Goal: Task Accomplishment & Management: Manage account settings

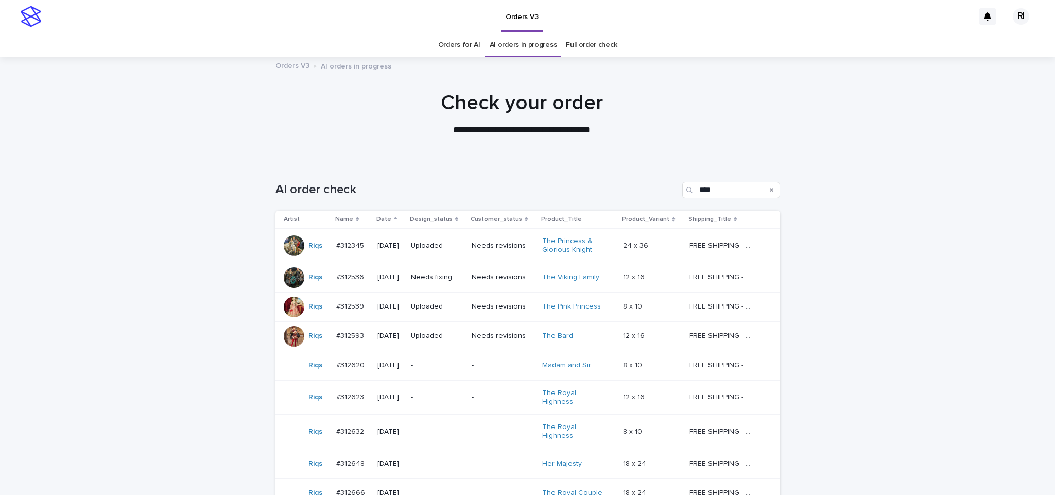
scroll to position [130, 0]
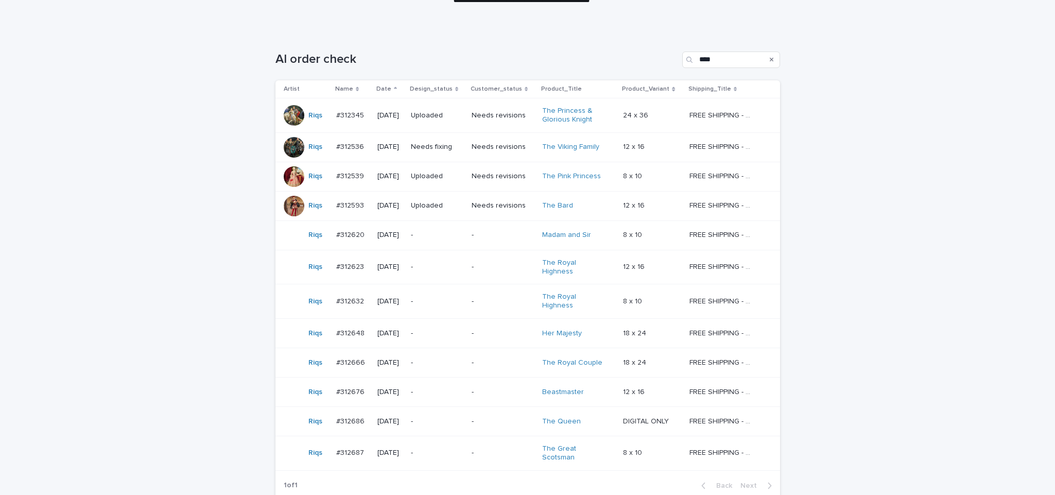
click at [460, 157] on td "Needs fixing" at bounding box center [437, 146] width 61 height 29
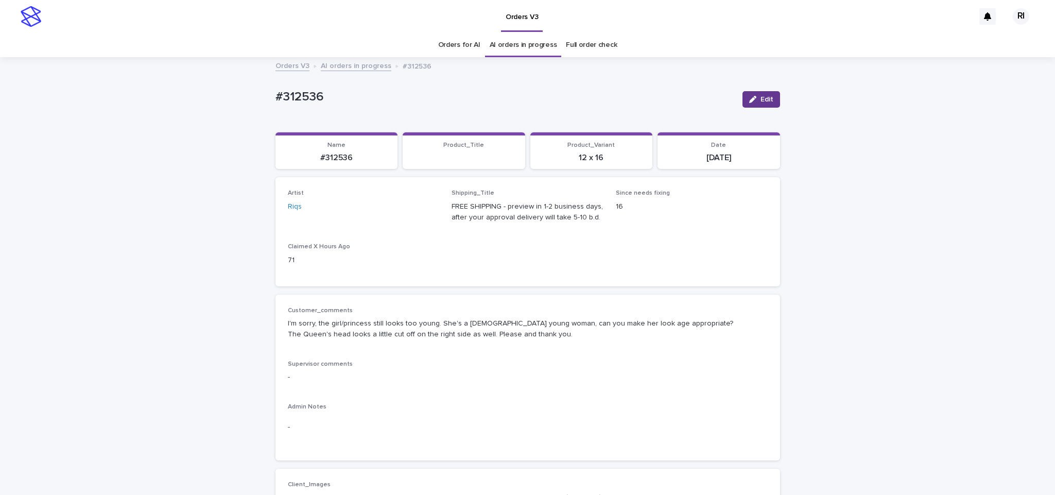
click at [751, 98] on div "button" at bounding box center [754, 99] width 11 height 7
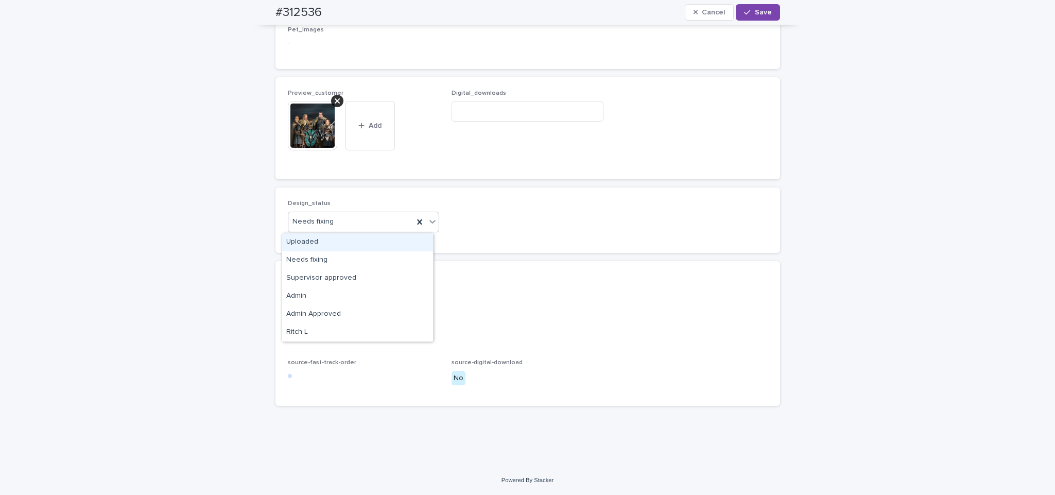
click at [349, 241] on div "Uploaded" at bounding box center [357, 242] width 151 height 18
click at [335, 98] on icon at bounding box center [337, 101] width 5 height 8
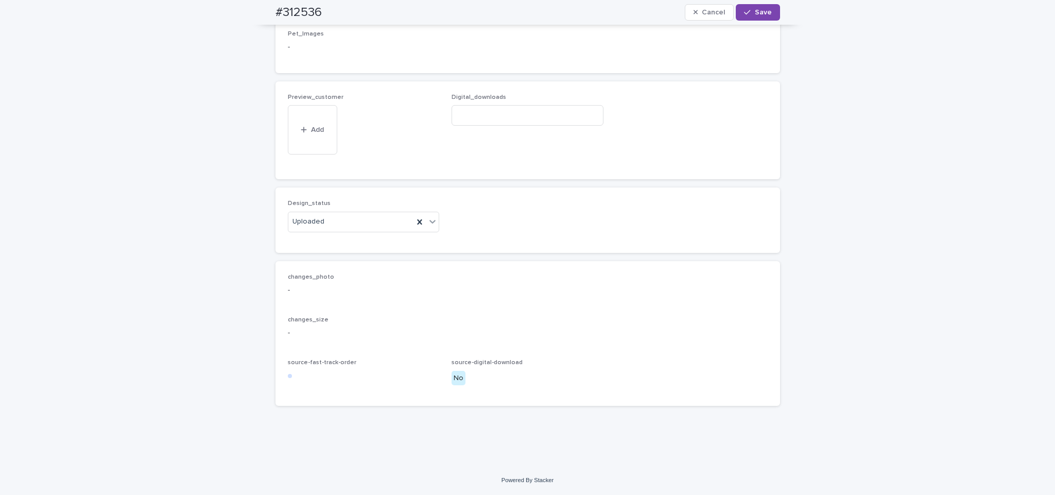
scroll to position [1010, 0]
click at [317, 146] on span "Add" at bounding box center [317, 146] width 13 height 7
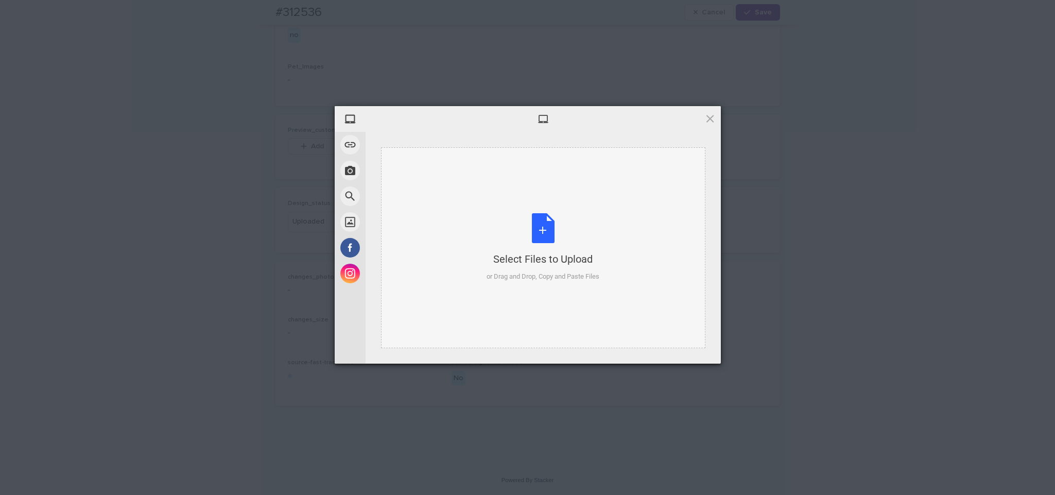
click at [450, 164] on div "Select Files to Upload or Drag and Drop, Copy and Paste Files" at bounding box center [543, 247] width 324 height 201
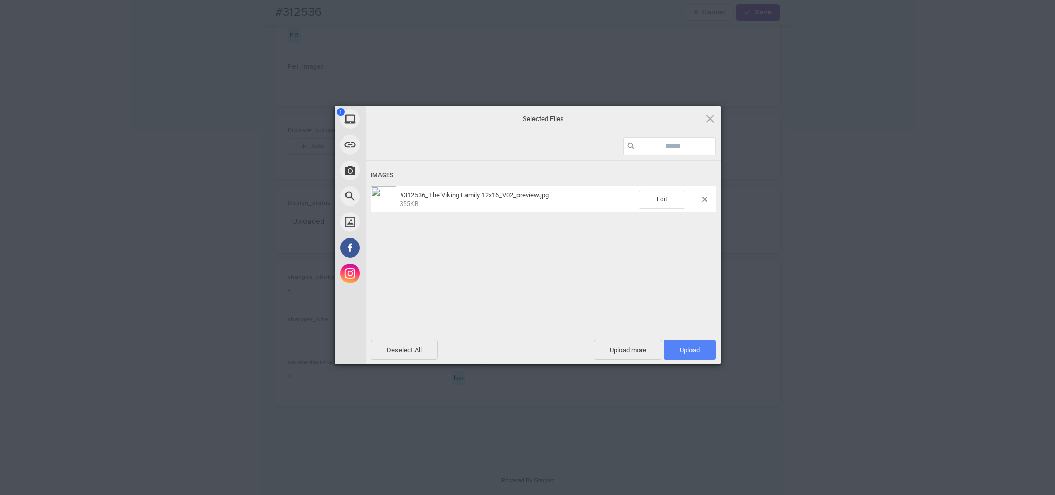
click at [680, 349] on span "Upload 1" at bounding box center [690, 350] width 20 height 8
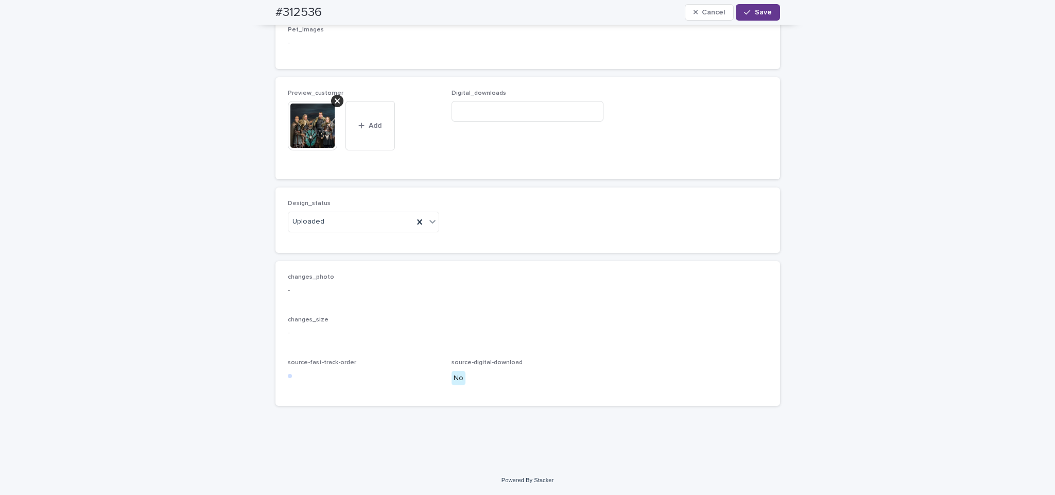
click at [753, 16] on button "Save" at bounding box center [758, 12] width 44 height 16
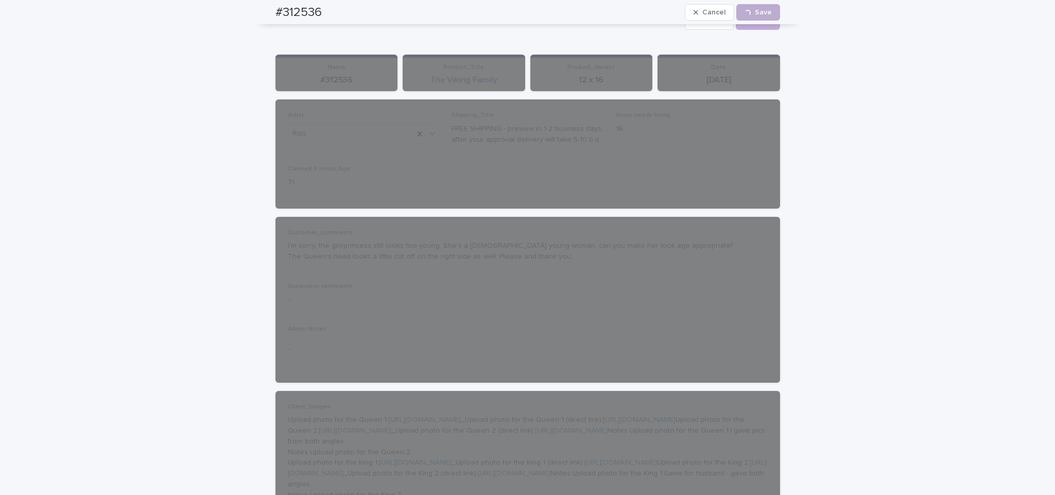
scroll to position [0, 0]
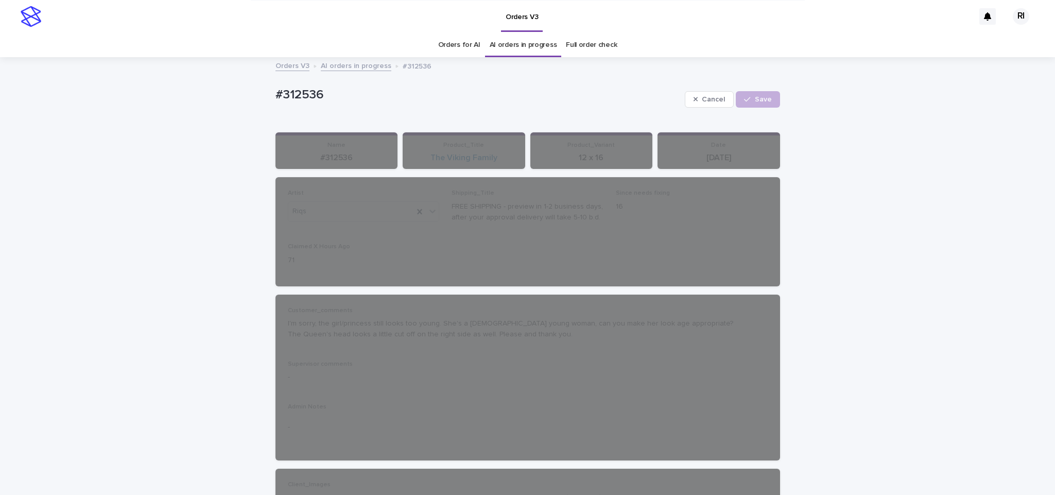
click at [367, 66] on link "AI orders in progress" at bounding box center [356, 65] width 71 height 12
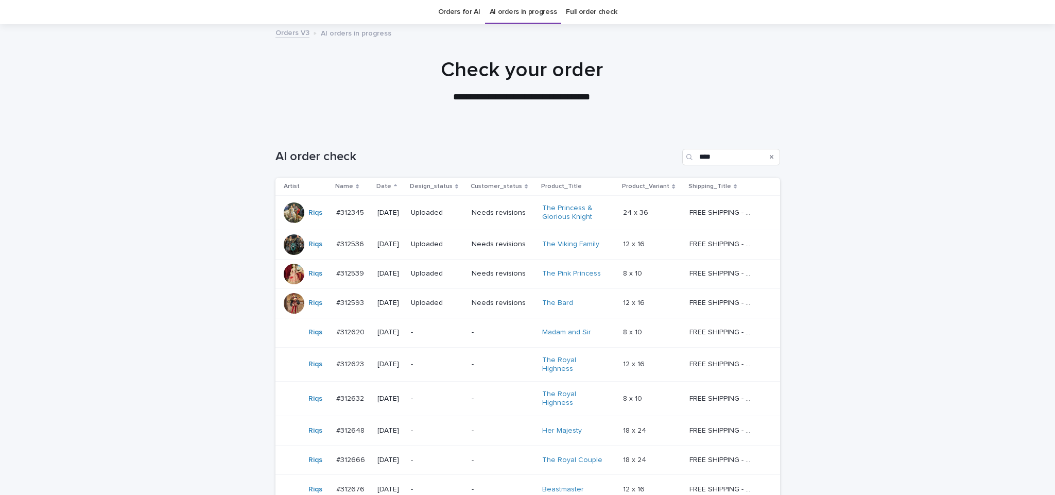
scroll to position [163, 0]
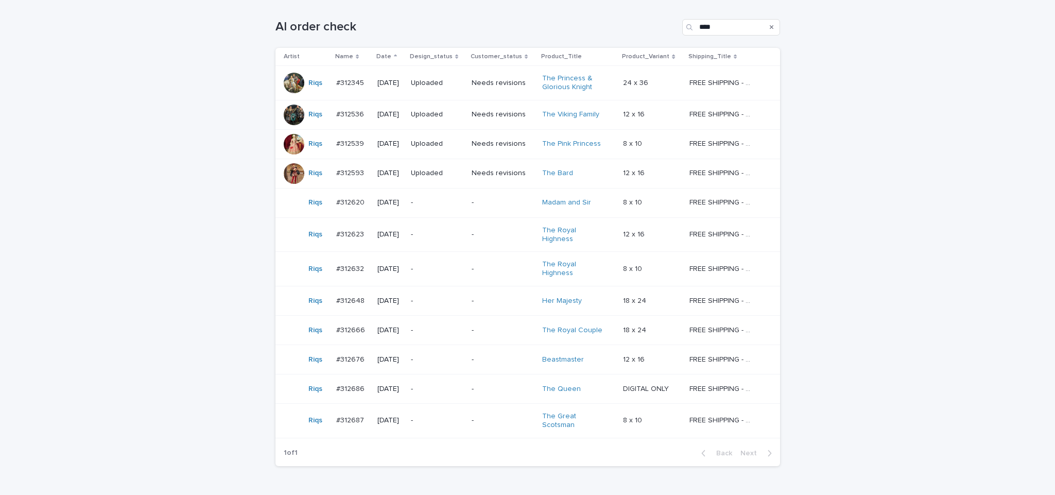
click at [448, 204] on p "-" at bounding box center [437, 202] width 53 height 9
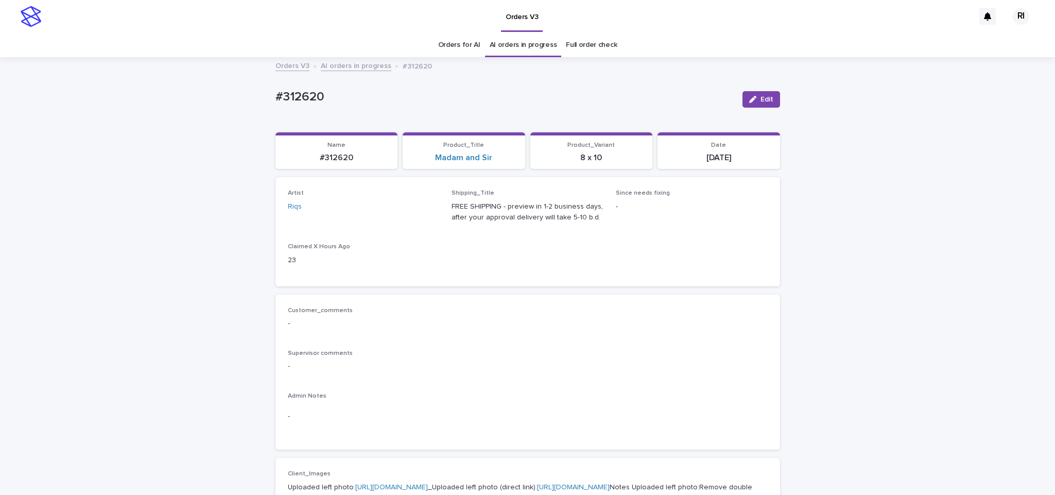
click at [369, 62] on link "AI orders in progress" at bounding box center [356, 65] width 71 height 12
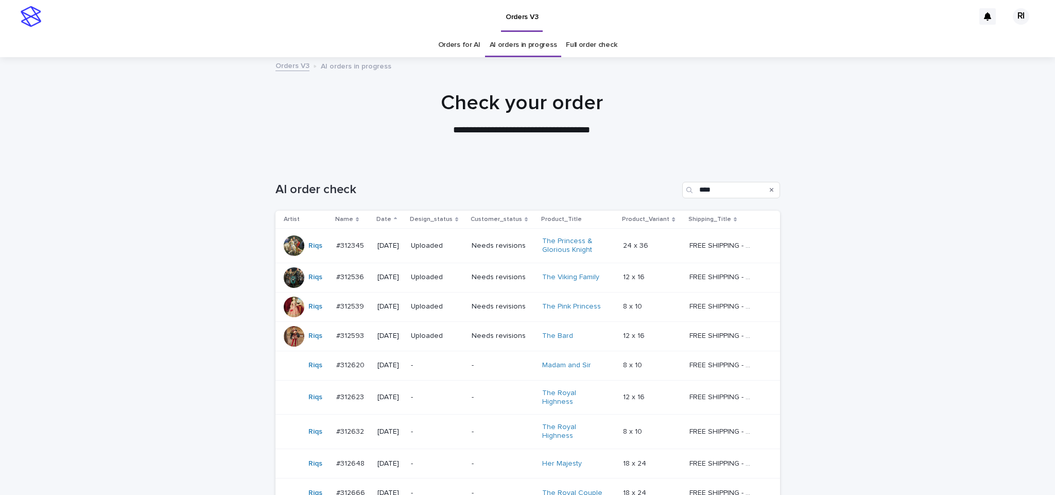
click at [171, 348] on div "Loading... Saving… Loading... Saving… AI order check **** Artist Name Date Desi…" at bounding box center [527, 424] width 1055 height 527
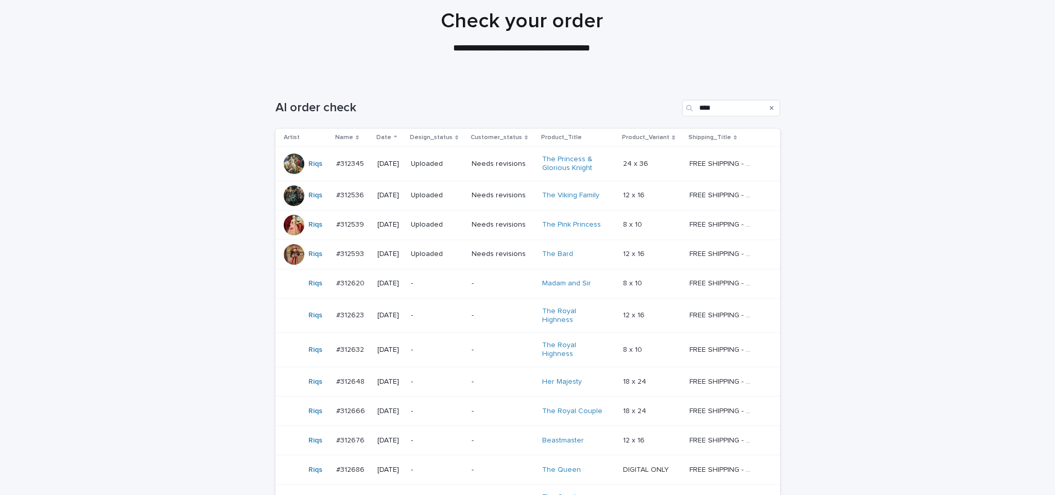
scroll to position [127, 0]
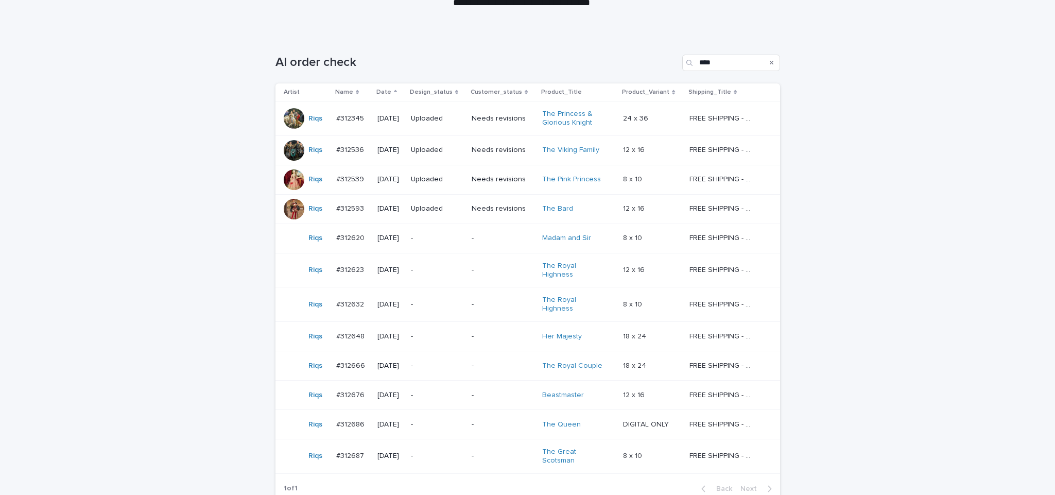
click at [187, 235] on div "Loading... Saving… Loading... Saving… AI order check **** Artist Name Date Desi…" at bounding box center [527, 297] width 1055 height 527
click at [76, 248] on div "Loading... Saving… Loading... Saving… AI order check **** Artist Name Date Desi…" at bounding box center [527, 297] width 1055 height 527
click at [461, 300] on p "-" at bounding box center [437, 304] width 53 height 9
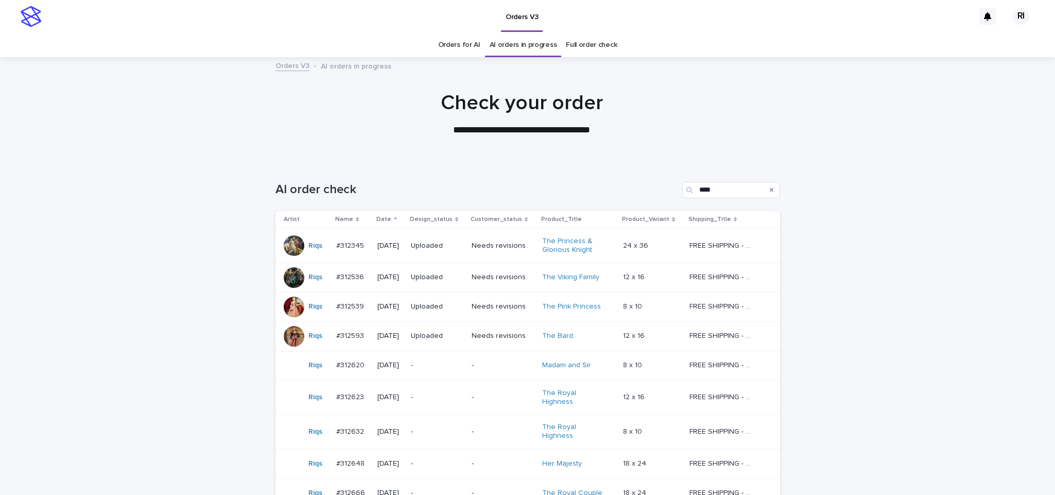
scroll to position [33, 0]
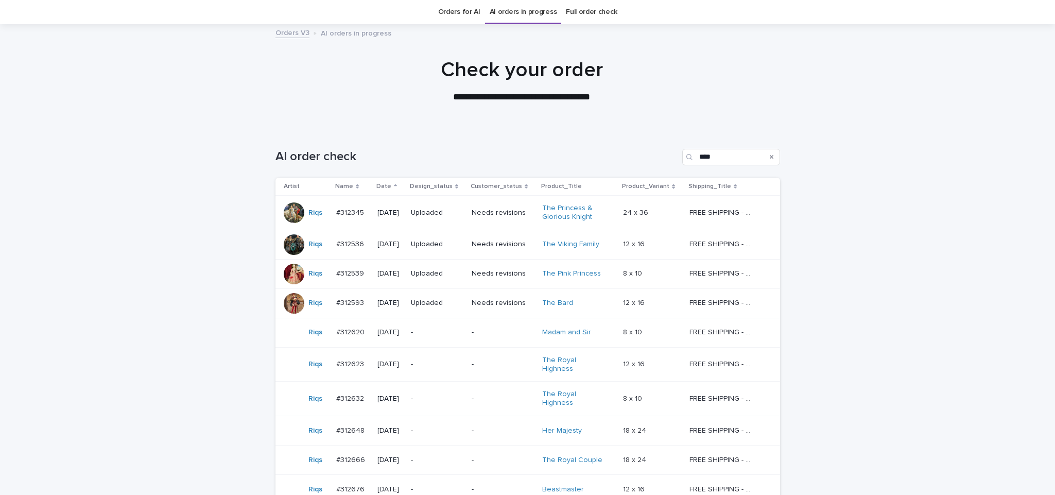
click at [193, 260] on div "Loading... Saving… Loading... Saving… AI order check **** Artist Name Date Desi…" at bounding box center [527, 391] width 1055 height 527
click at [189, 200] on div "Loading... Saving… Loading... Saving… AI order check **** Artist Name Date Desi…" at bounding box center [527, 391] width 1055 height 527
click at [461, 344] on td "-" at bounding box center [437, 332] width 61 height 29
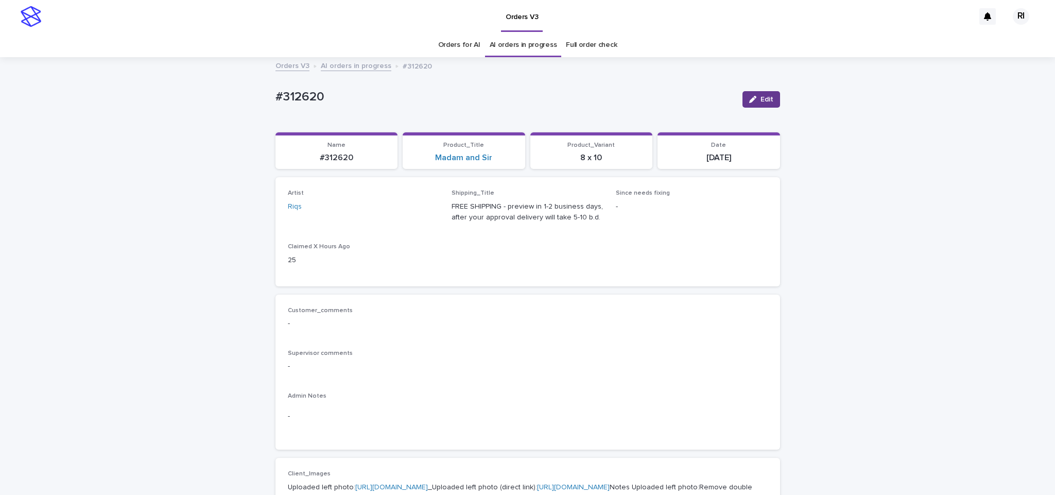
click at [760, 99] on span "Edit" at bounding box center [766, 99] width 13 height 7
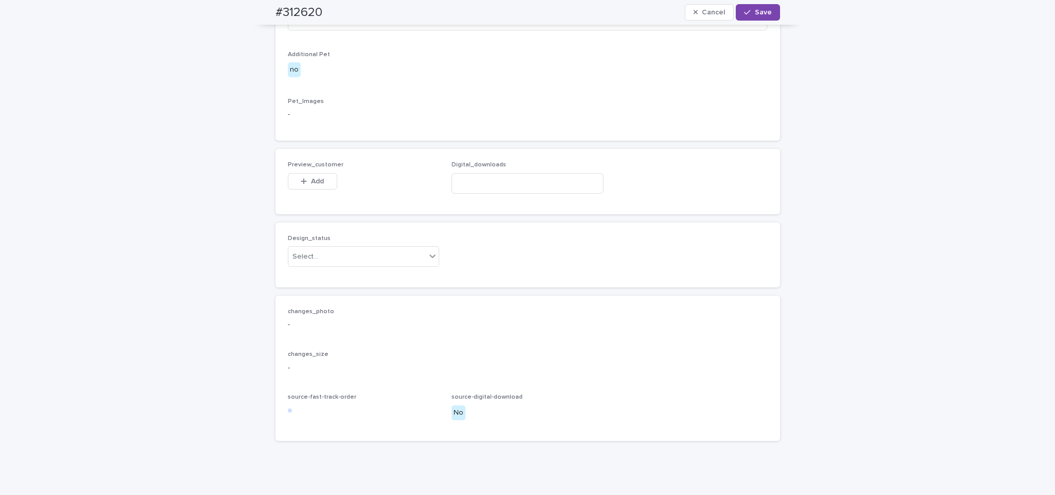
scroll to position [689, 0]
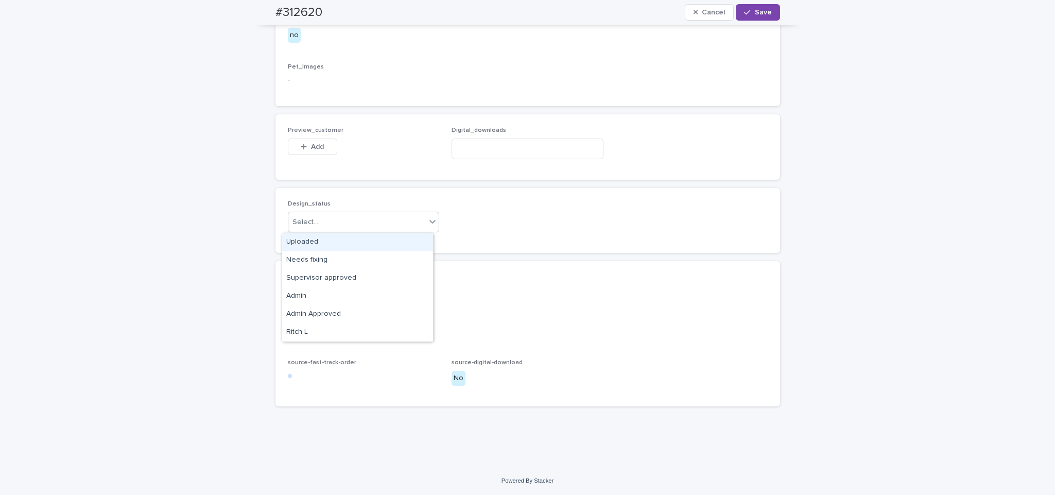
click at [365, 243] on div "Uploaded" at bounding box center [357, 242] width 151 height 18
click at [319, 144] on button "Add" at bounding box center [312, 147] width 49 height 16
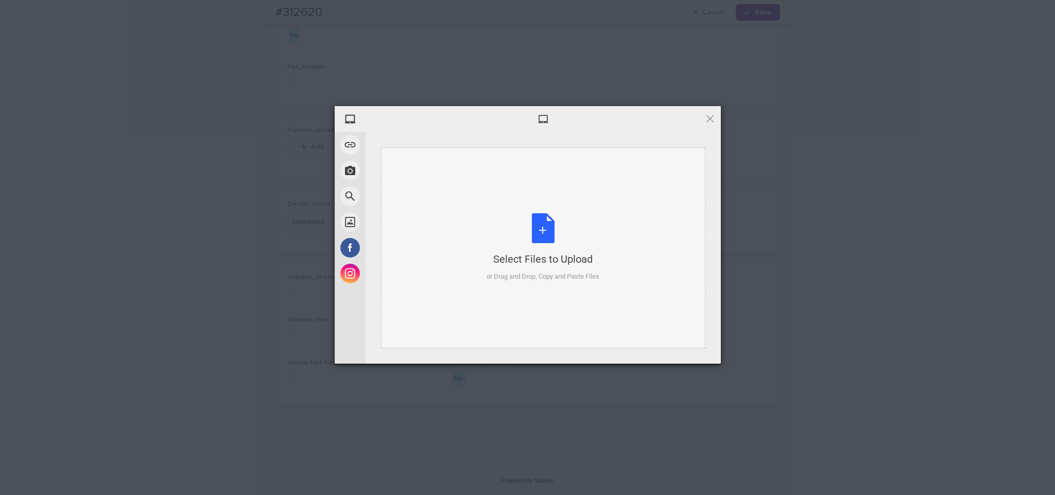
click at [481, 232] on div "Select Files to Upload or Drag and Drop, Copy and Paste Files" at bounding box center [543, 247] width 324 height 201
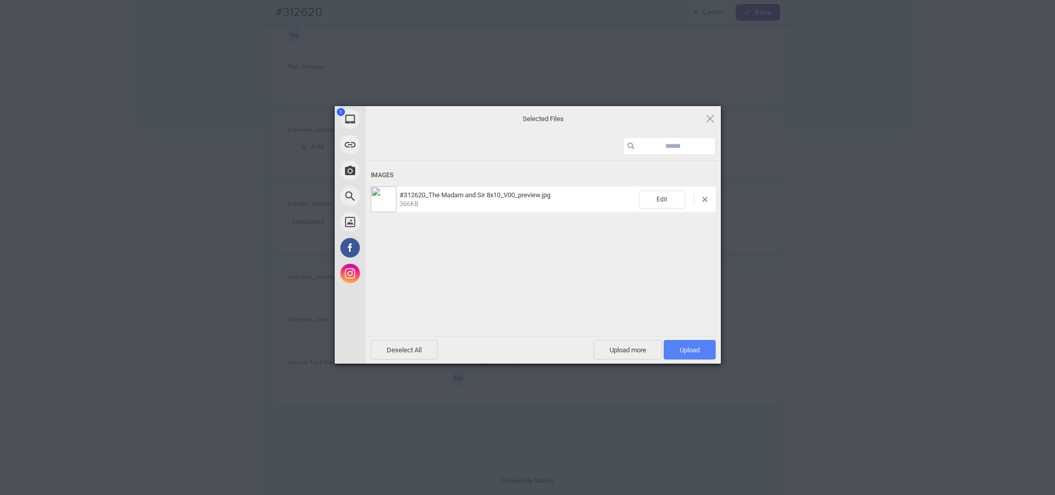
click at [711, 352] on span "Upload 1" at bounding box center [690, 350] width 52 height 20
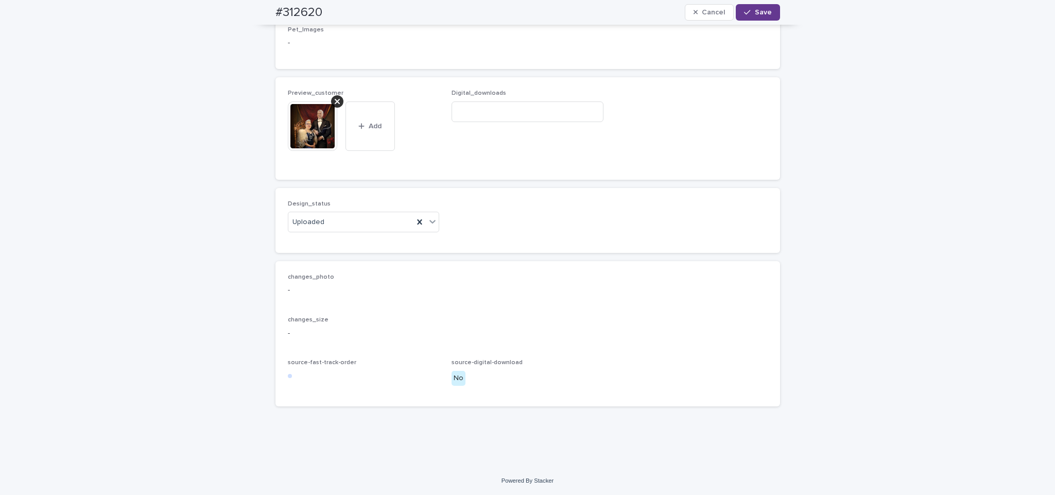
click at [757, 14] on span "Save" at bounding box center [763, 12] width 17 height 7
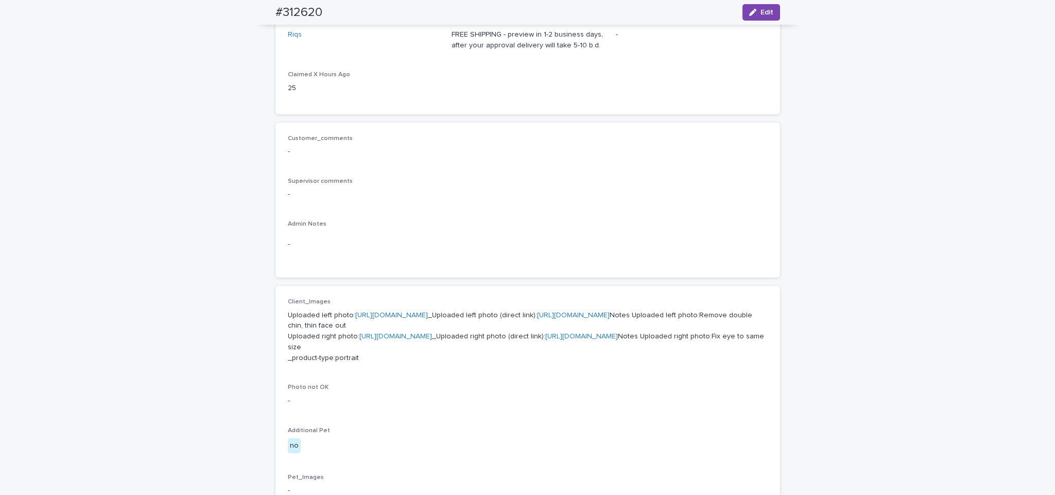
scroll to position [0, 0]
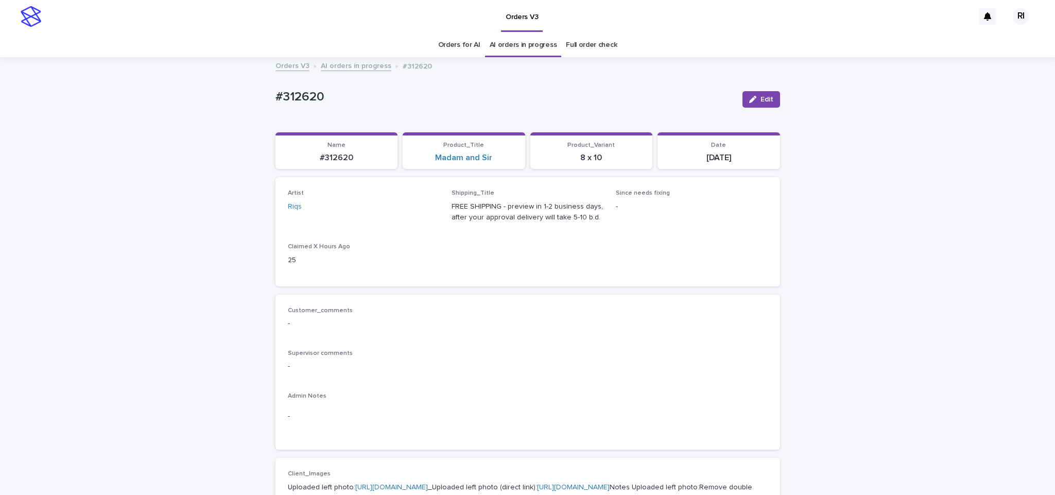
click at [357, 70] on link "AI orders in progress" at bounding box center [356, 65] width 71 height 12
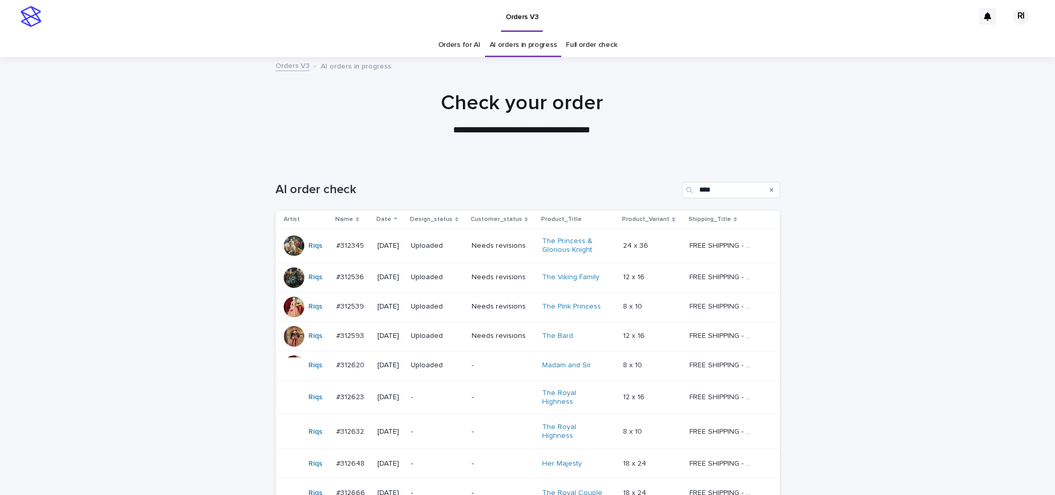
scroll to position [33, 0]
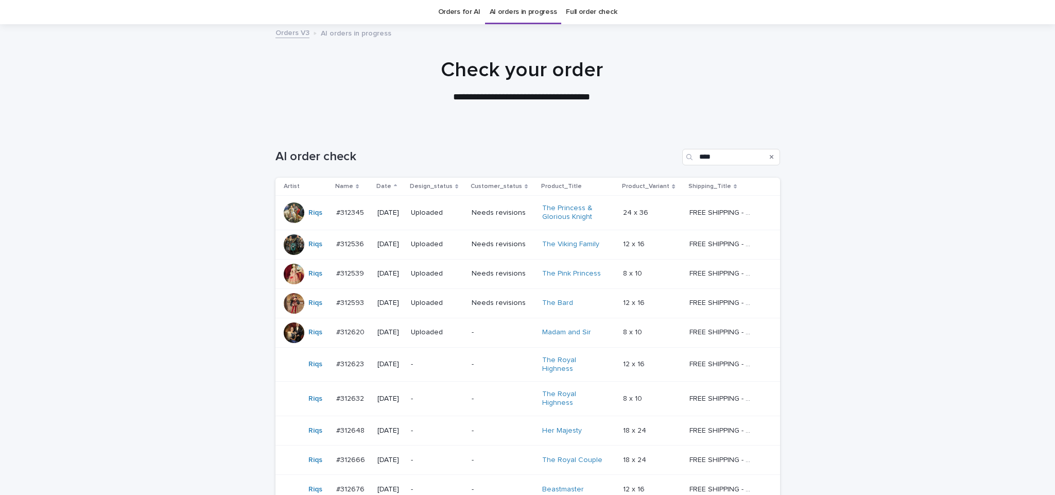
click at [442, 365] on p "-" at bounding box center [437, 364] width 53 height 9
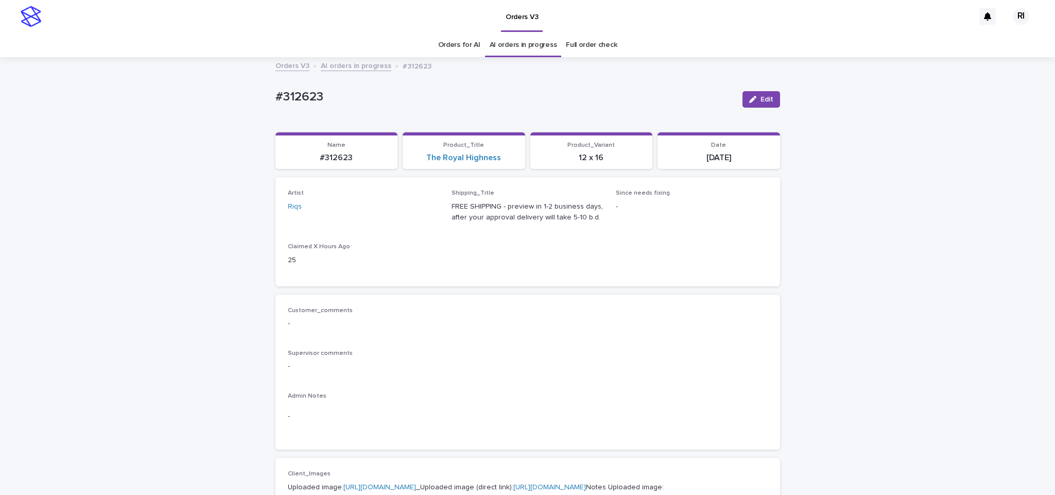
click at [751, 101] on div "button" at bounding box center [754, 99] width 11 height 7
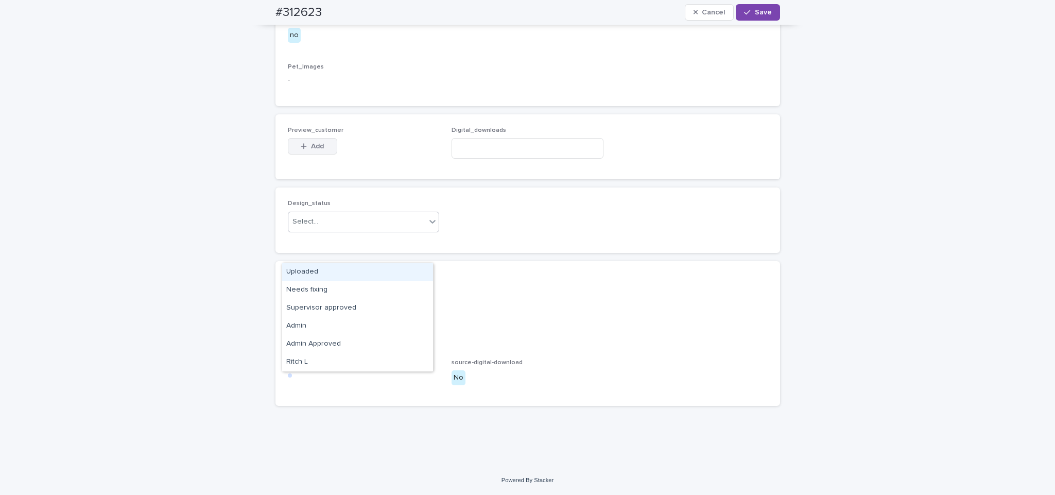
click at [314, 150] on span "Add" at bounding box center [317, 146] width 13 height 7
click at [345, 240] on div "Design_status Select..." at bounding box center [364, 220] width 152 height 40
click at [341, 252] on div "Design_status Select..." at bounding box center [527, 219] width 505 height 65
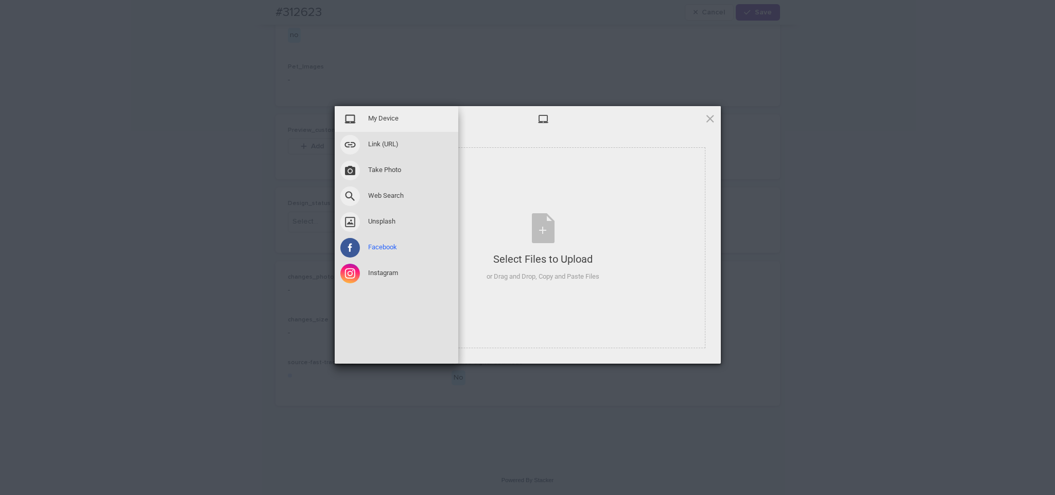
click at [340, 256] on span at bounding box center [350, 248] width 20 height 20
click at [383, 119] on span "My Device" at bounding box center [383, 118] width 30 height 9
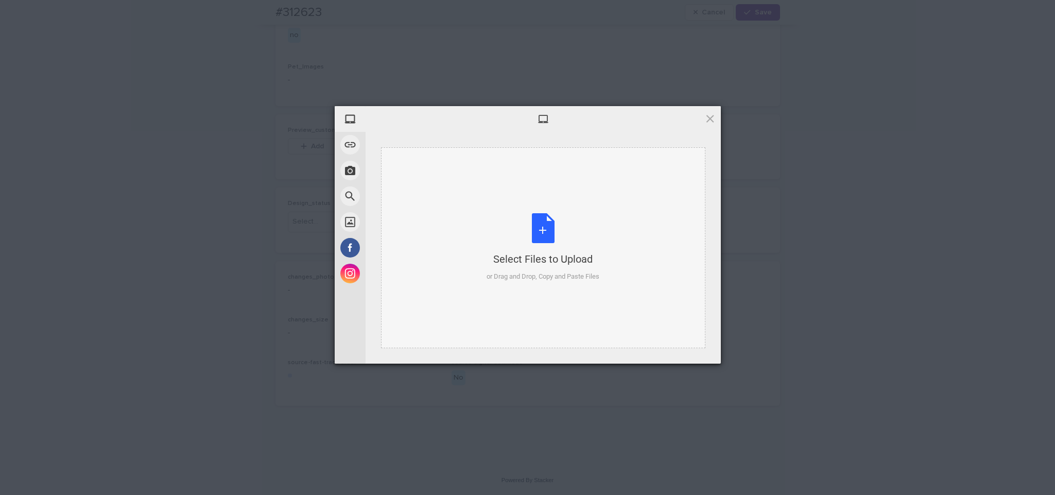
click at [547, 255] on div "Select Files to Upload" at bounding box center [543, 259] width 113 height 14
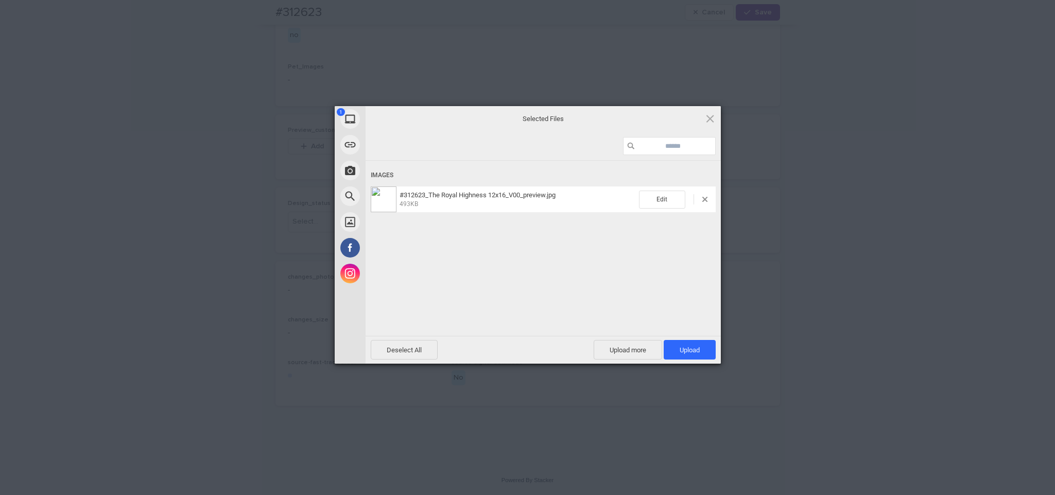
click at [672, 336] on div "Deselect All Upload more Upload 1" at bounding box center [543, 350] width 355 height 28
click at [693, 349] on span "Upload 1" at bounding box center [690, 350] width 20 height 8
click at [762, 279] on div "My Device Link (URL) Take Photo Web Search Unsplash Facebook Instagram Uploaded…" at bounding box center [527, 247] width 1055 height 495
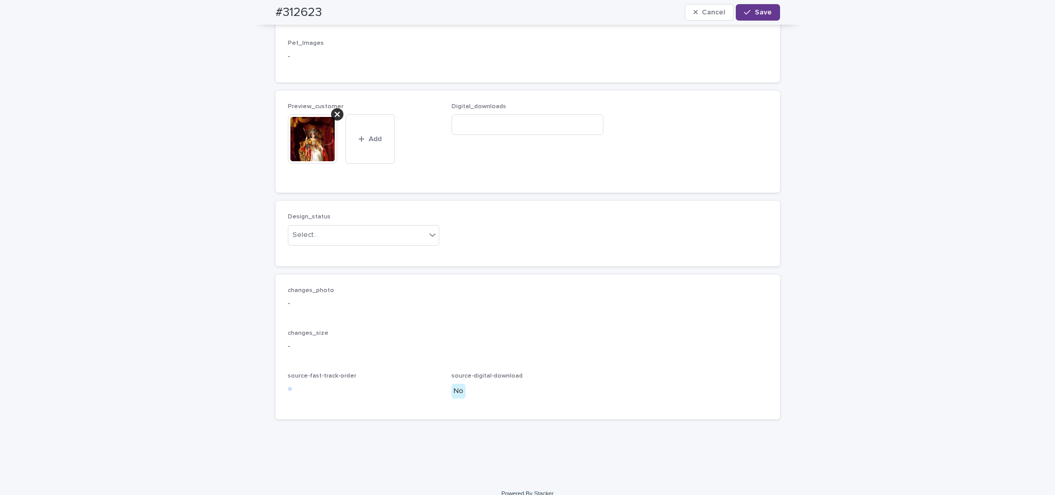
click at [756, 16] on button "Save" at bounding box center [758, 12] width 44 height 16
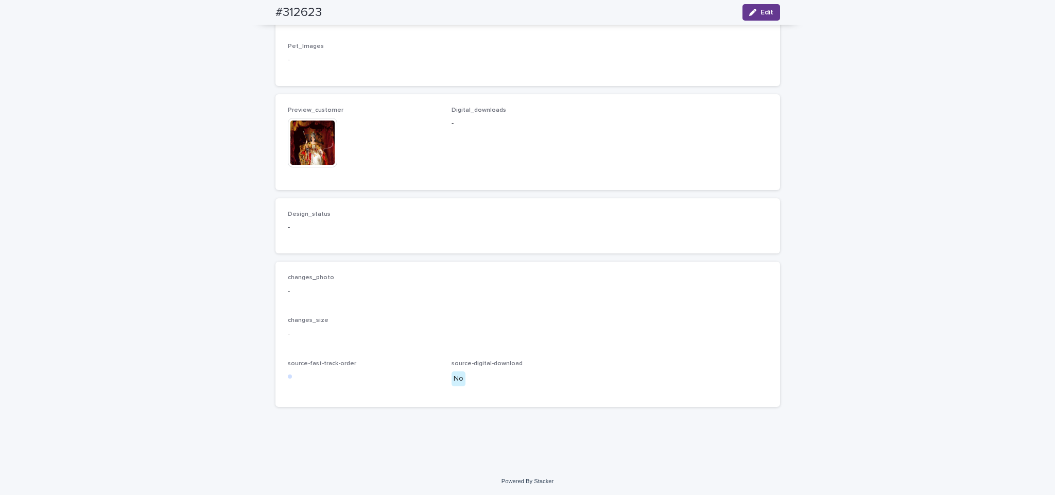
click at [752, 14] on div "button" at bounding box center [754, 12] width 11 height 7
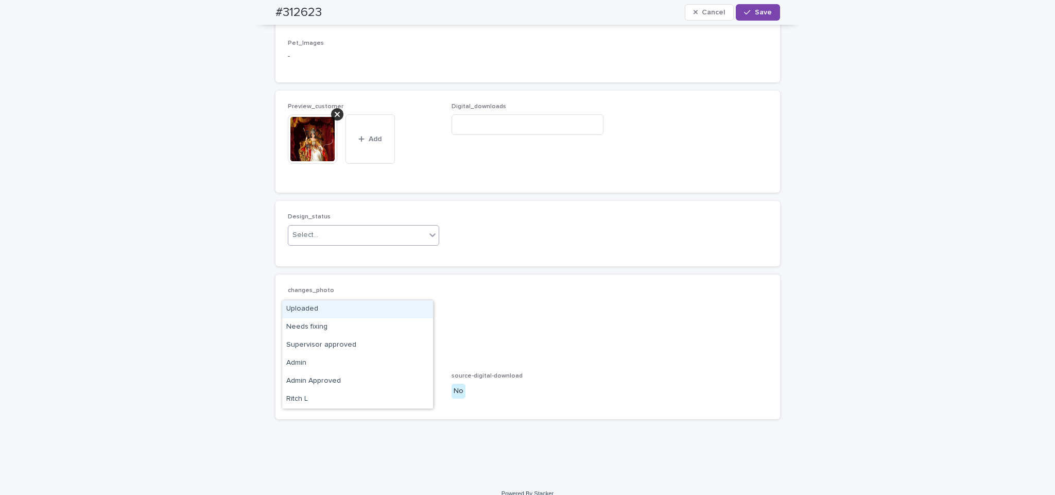
click at [452, 180] on span "Digital_downloads" at bounding box center [528, 141] width 152 height 77
click at [348, 302] on div "Uploaded" at bounding box center [357, 309] width 151 height 18
click at [428, 180] on div "Preview_customer This file cannot be opened Download File Add" at bounding box center [364, 141] width 152 height 77
click at [759, 17] on button "Save" at bounding box center [758, 12] width 44 height 16
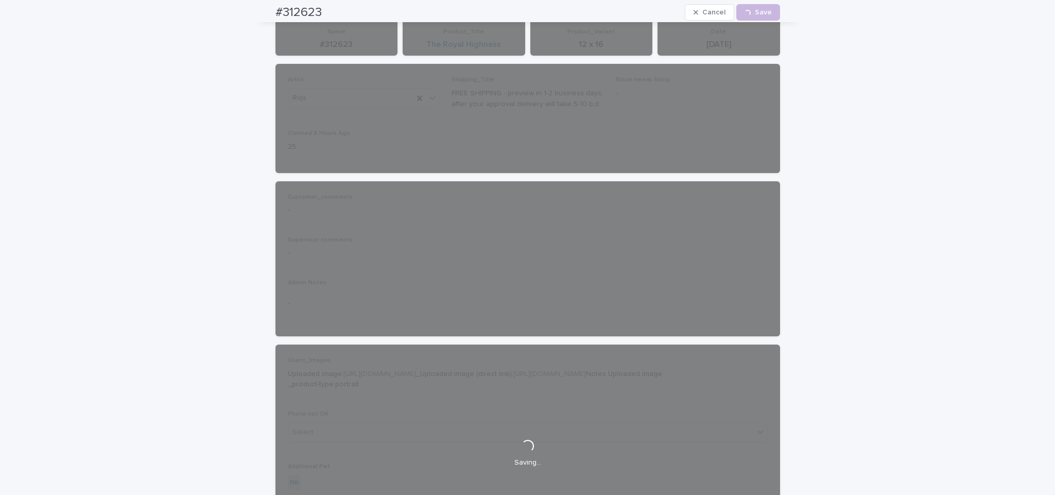
scroll to position [0, 0]
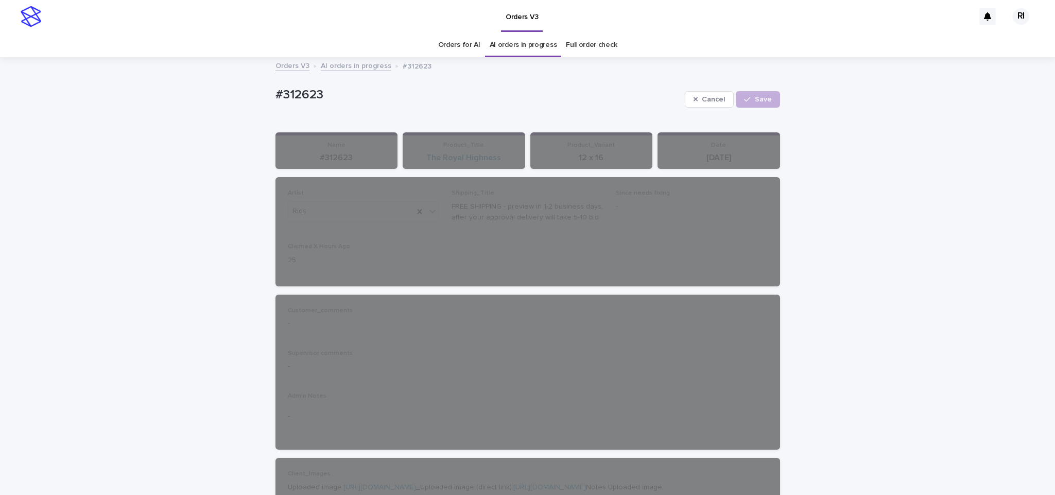
click at [345, 60] on link "AI orders in progress" at bounding box center [356, 65] width 71 height 12
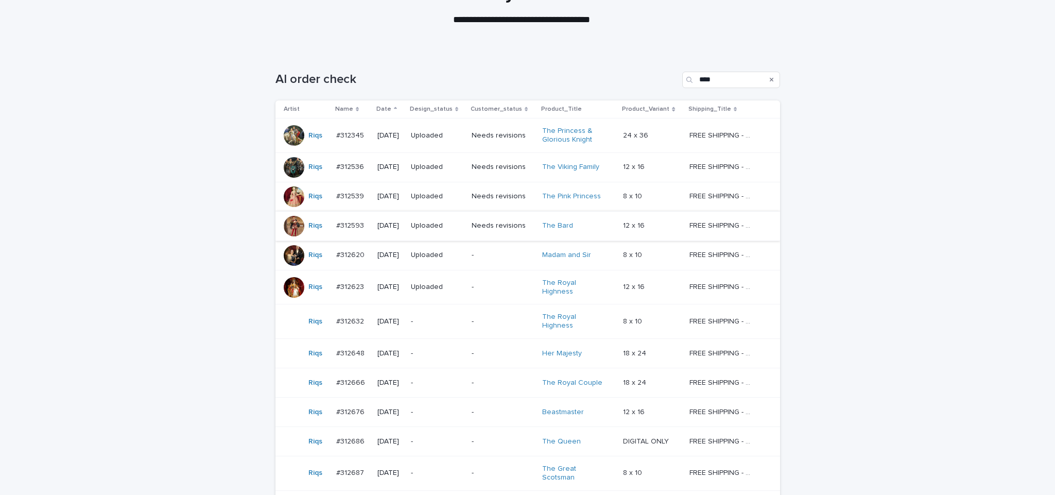
scroll to position [136, 0]
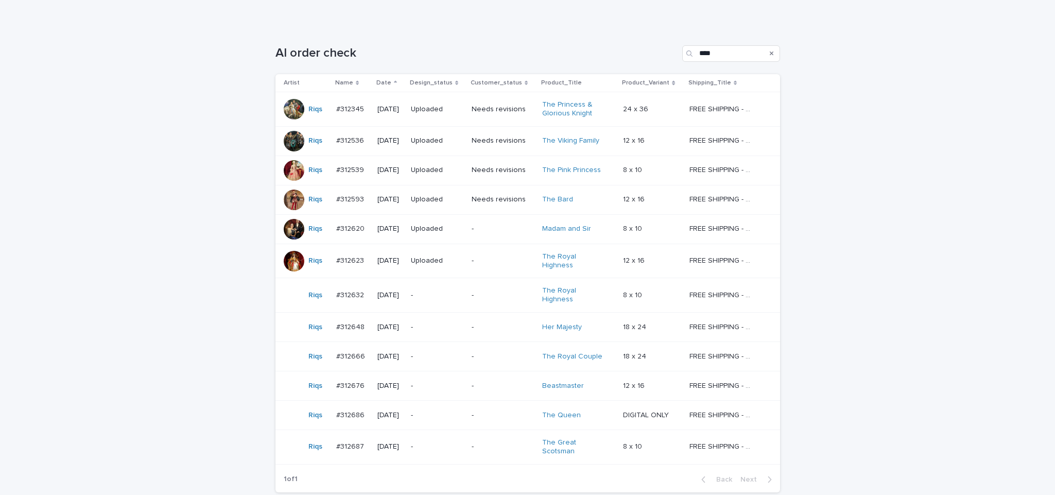
click at [499, 291] on p "-" at bounding box center [503, 295] width 62 height 9
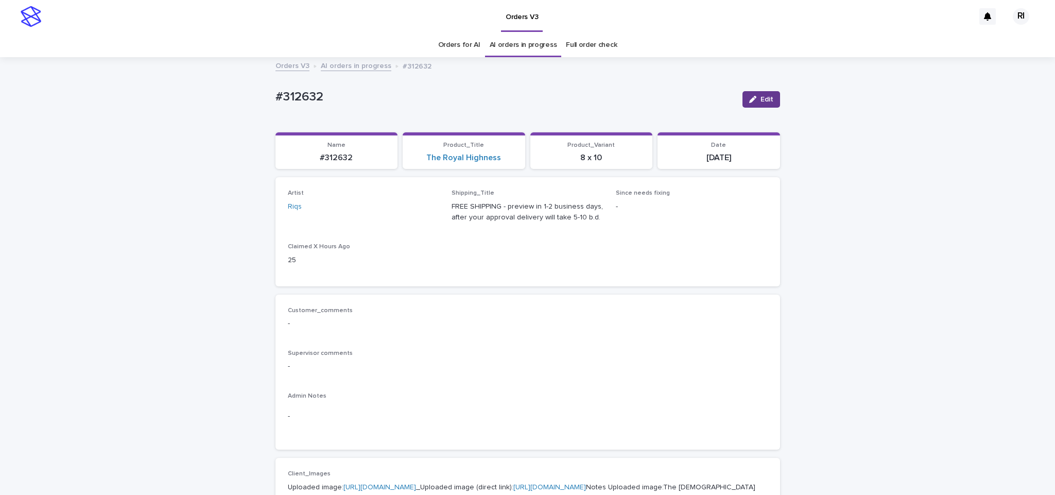
click at [749, 100] on icon "button" at bounding box center [752, 99] width 7 height 7
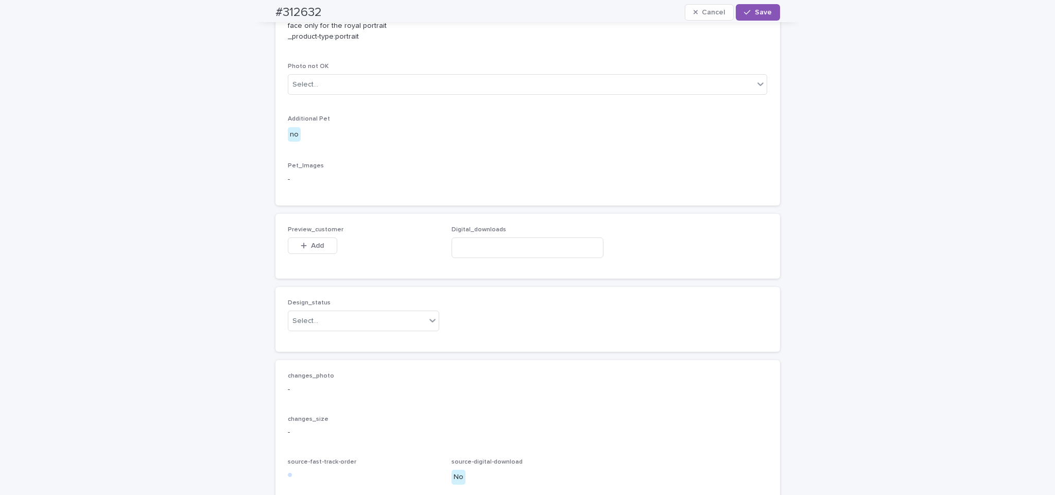
scroll to position [614, 0]
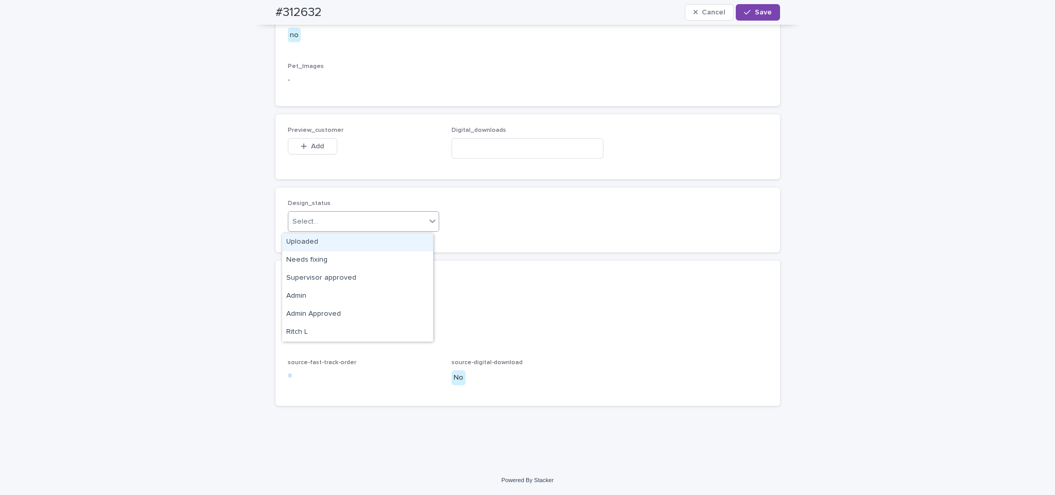
click at [357, 240] on div "Uploaded" at bounding box center [357, 242] width 151 height 18
click at [311, 150] on span "Add" at bounding box center [317, 146] width 13 height 7
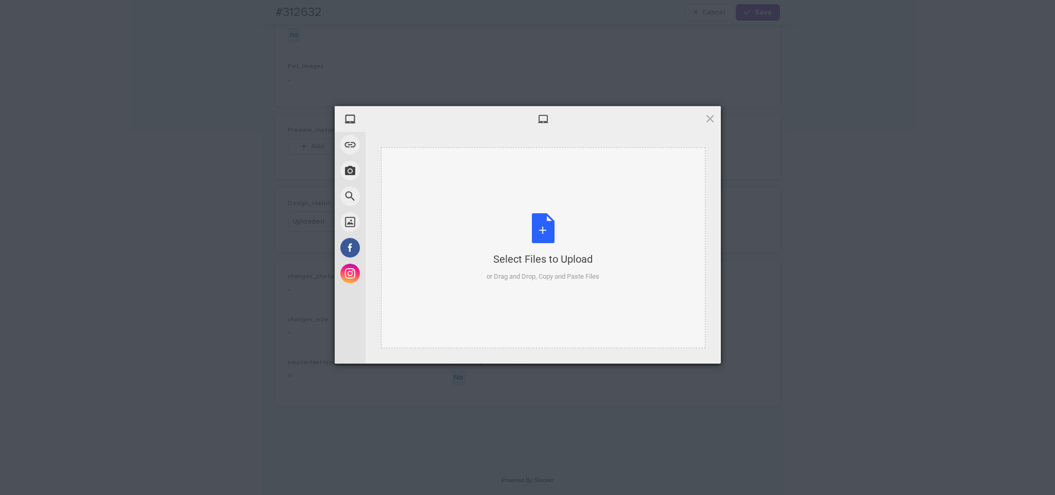
click at [514, 186] on div "Select Files to Upload or Drag and Drop, Copy and Paste Files" at bounding box center [543, 247] width 324 height 201
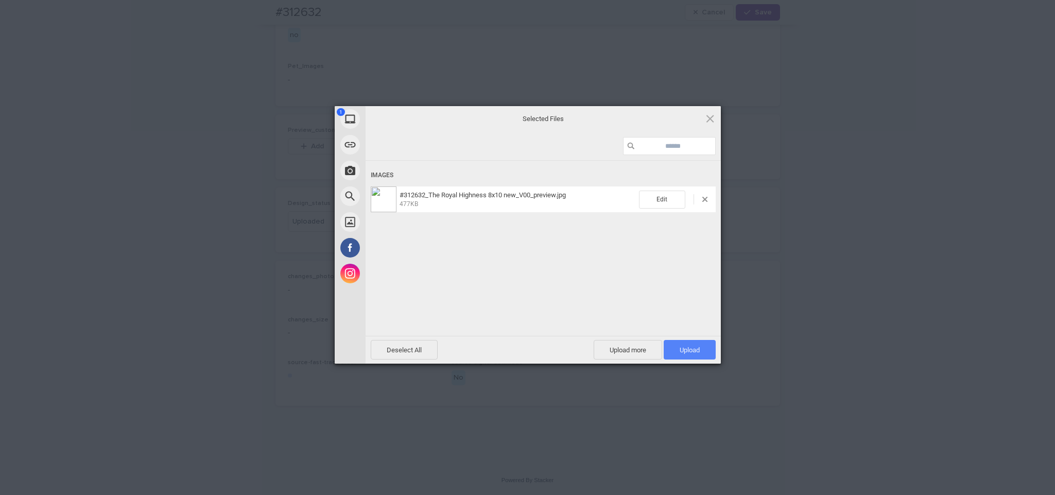
click at [688, 351] on span "Upload 1" at bounding box center [690, 350] width 20 height 8
click at [777, 283] on div "My Device Link (URL) Take Photo Web Search Unsplash Facebook Instagram Uploaded…" at bounding box center [527, 247] width 1055 height 495
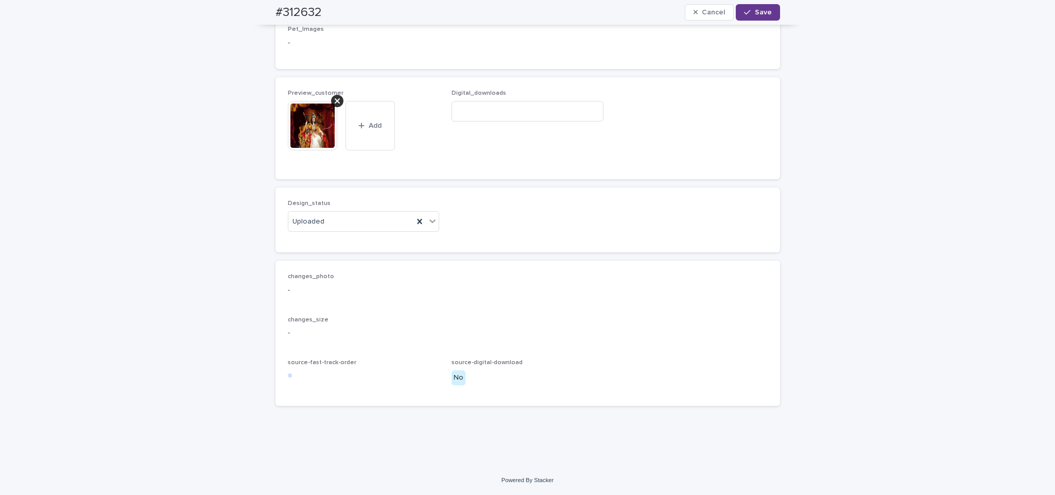
click at [762, 11] on span "Save" at bounding box center [763, 12] width 17 height 7
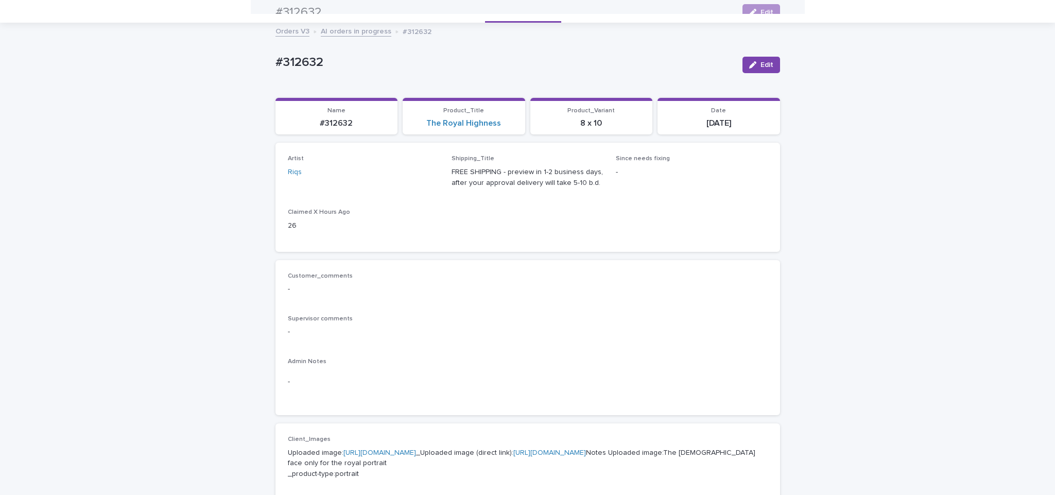
scroll to position [0, 0]
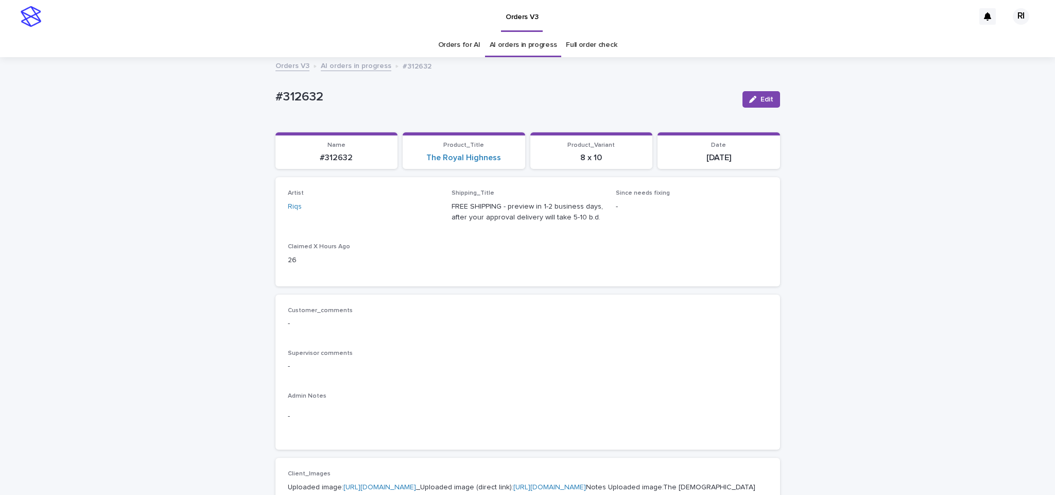
click at [354, 68] on link "AI orders in progress" at bounding box center [356, 65] width 71 height 12
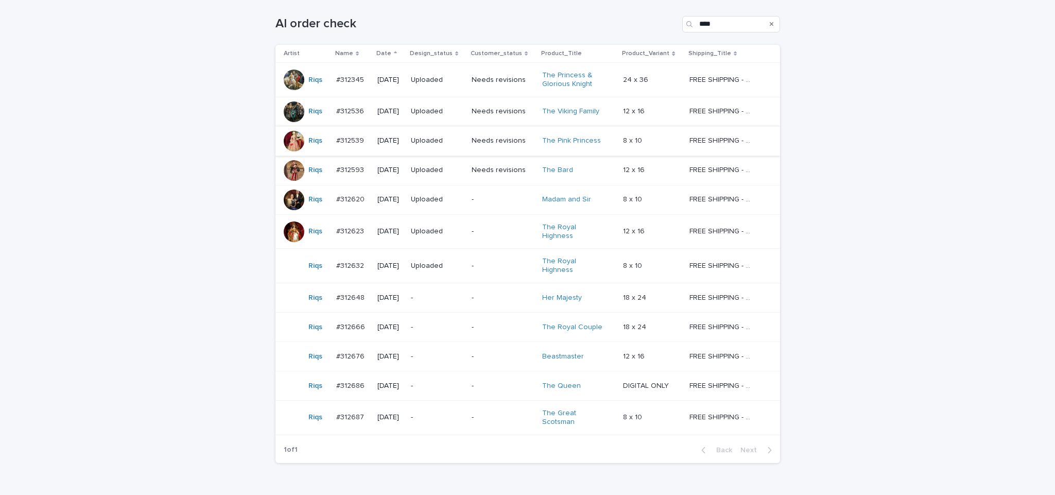
scroll to position [168, 0]
click at [440, 293] on div "-" at bounding box center [437, 295] width 53 height 17
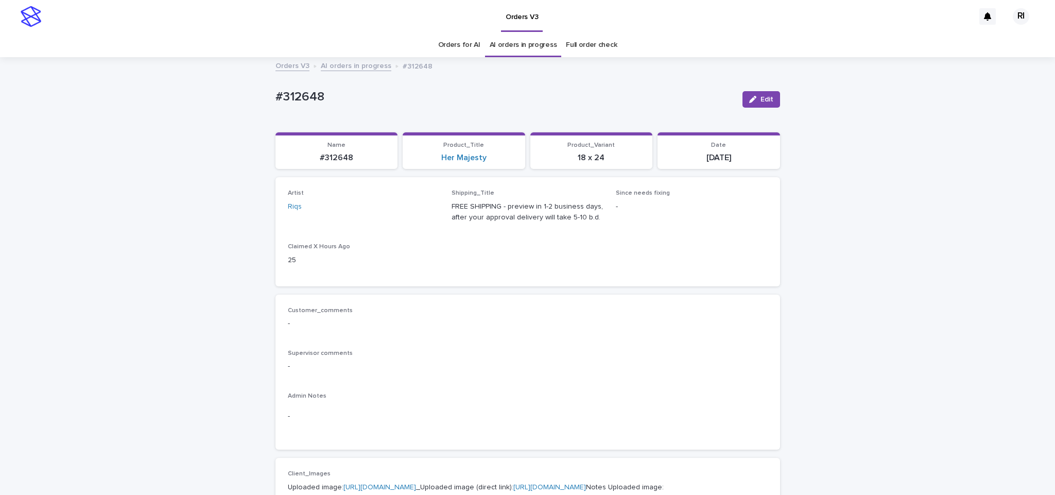
click at [368, 295] on div "Customer_comments - Supervisor comments - Admin Notes -" at bounding box center [527, 372] width 505 height 155
click at [406, 281] on div "Artist Riqs Shipping_Title FREE SHIPPING - preview in 1-2 business days, after …" at bounding box center [527, 231] width 505 height 109
click at [749, 102] on icon "button" at bounding box center [752, 99] width 7 height 7
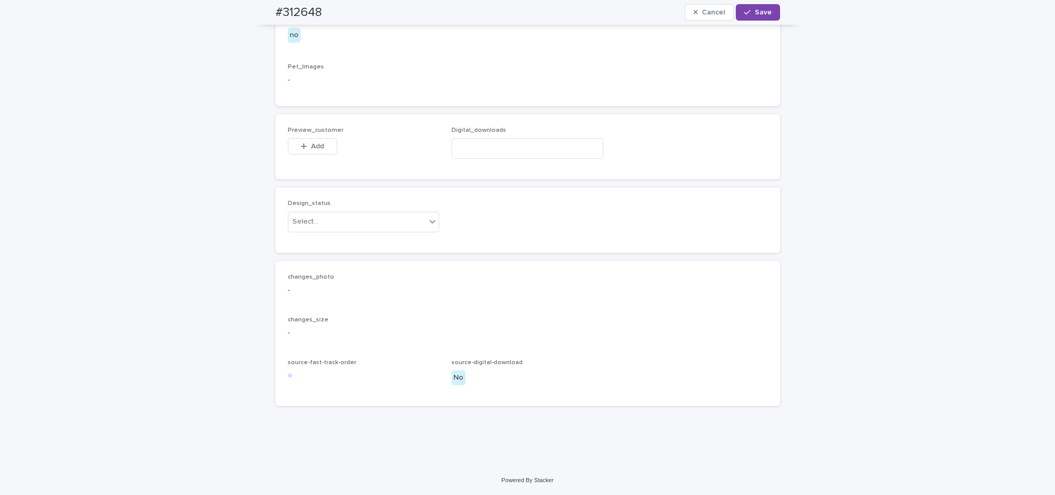
click at [383, 236] on div "Design_status Select..." at bounding box center [364, 220] width 152 height 40
click at [377, 241] on div "Uploaded" at bounding box center [357, 242] width 151 height 18
click at [311, 142] on button "Add" at bounding box center [312, 146] width 49 height 16
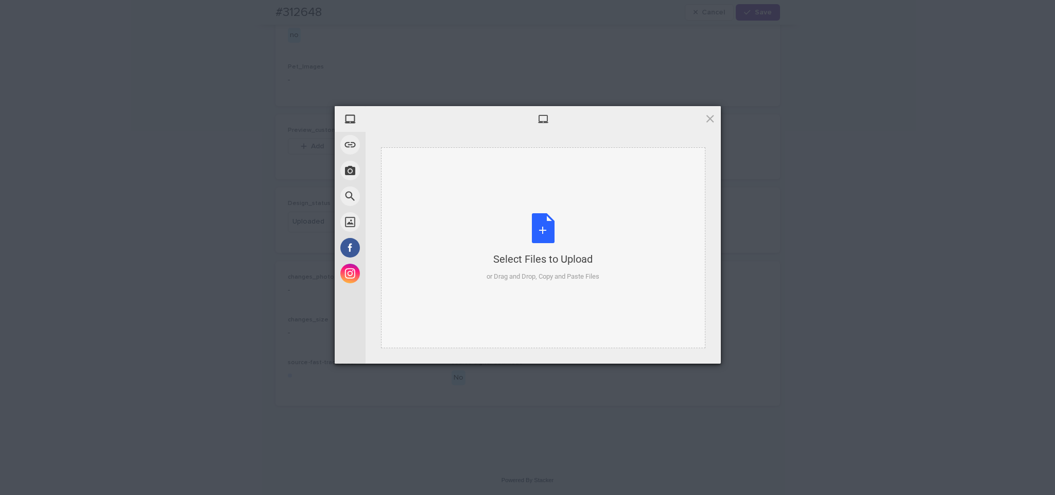
click at [524, 228] on div "Select Files to Upload or Drag and Drop, Copy and Paste Files" at bounding box center [543, 247] width 113 height 68
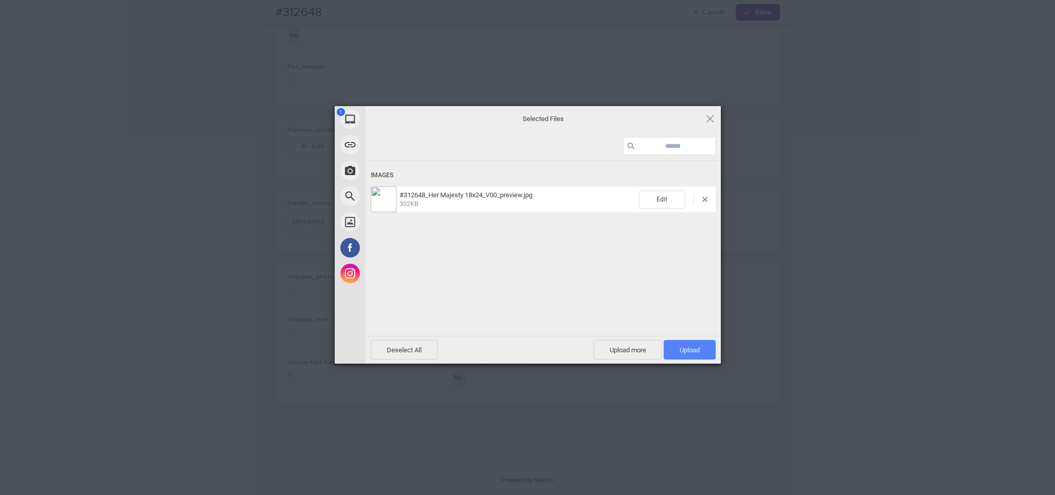
click at [694, 356] on span "Upload 1" at bounding box center [690, 350] width 52 height 20
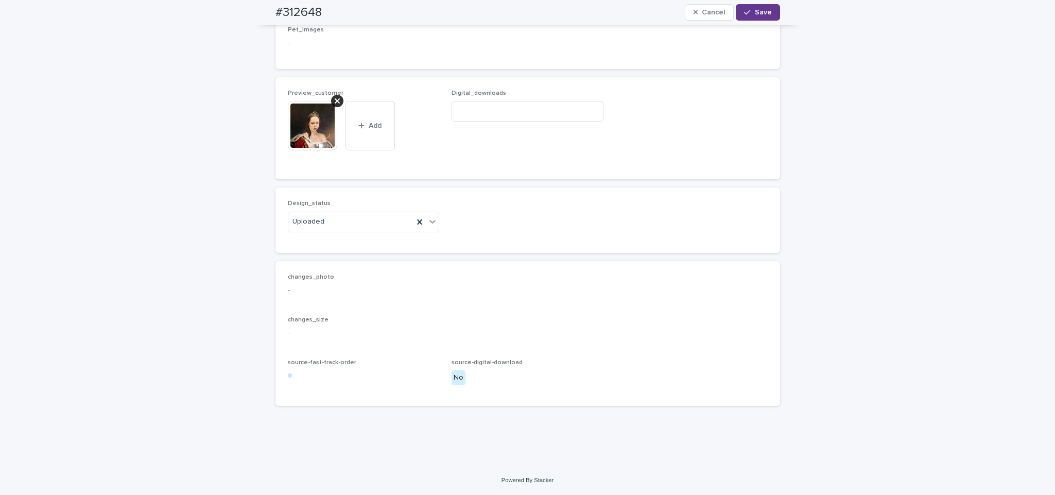
click at [755, 11] on span "Save" at bounding box center [763, 12] width 17 height 7
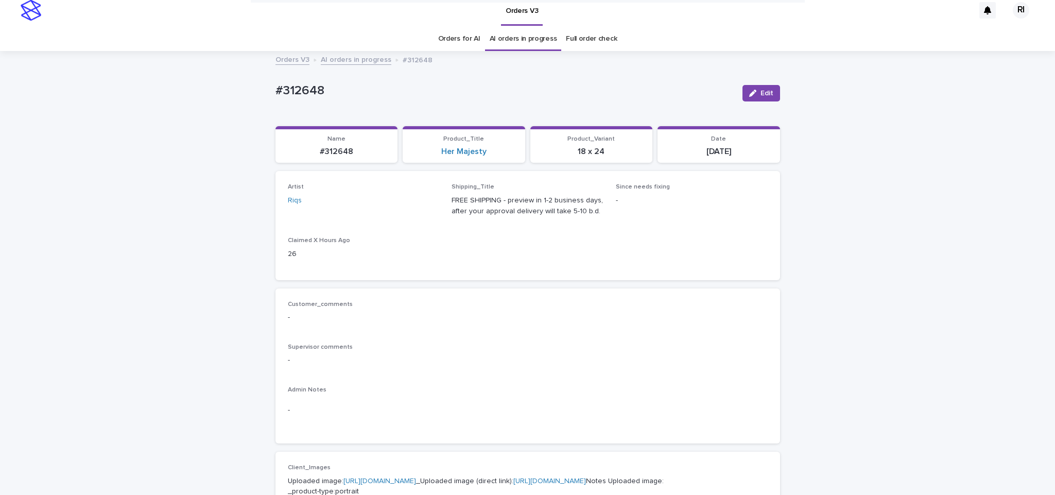
scroll to position [0, 0]
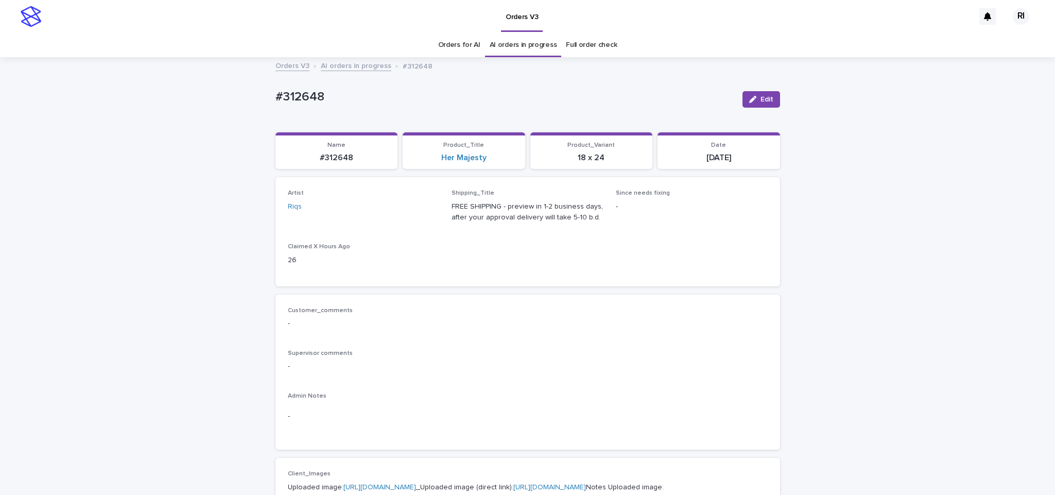
click at [359, 64] on link "AI orders in progress" at bounding box center [356, 65] width 71 height 12
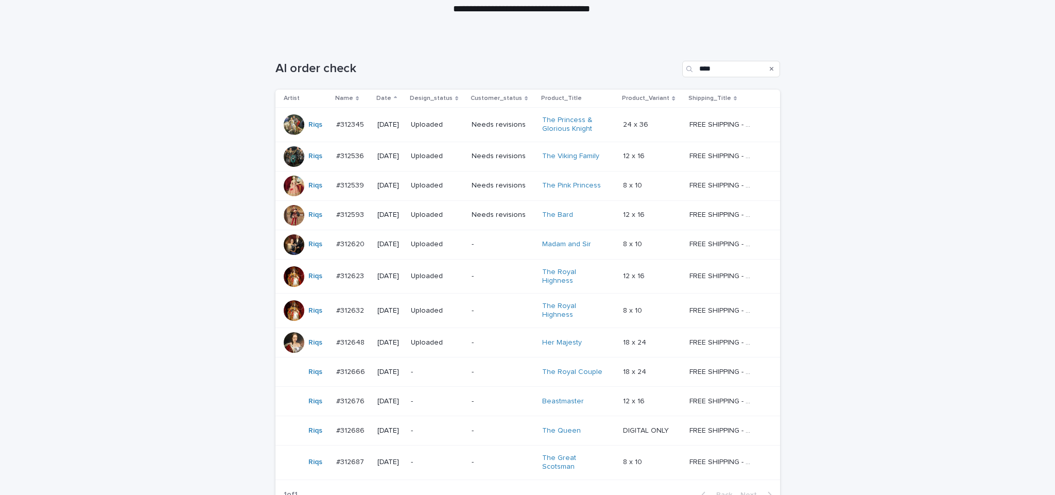
scroll to position [211, 0]
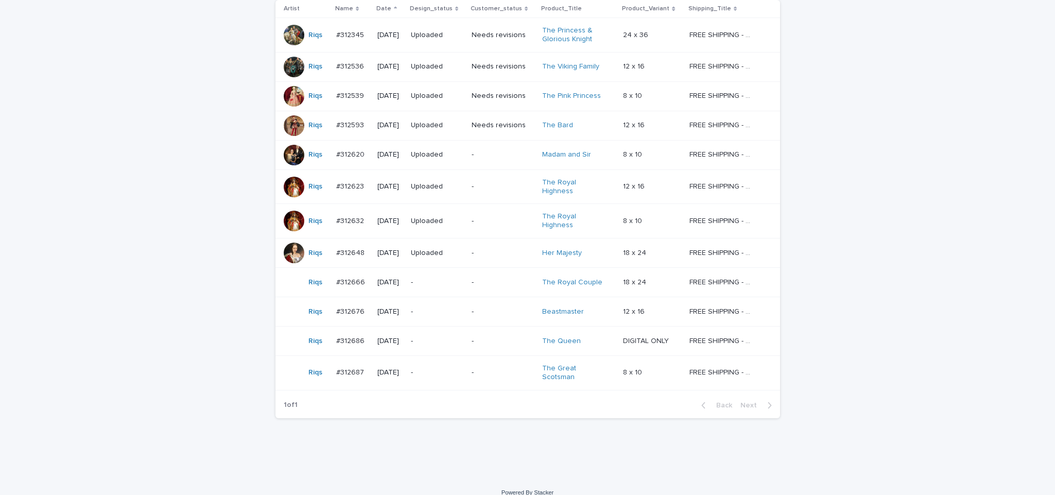
click at [436, 278] on p "-" at bounding box center [437, 282] width 53 height 9
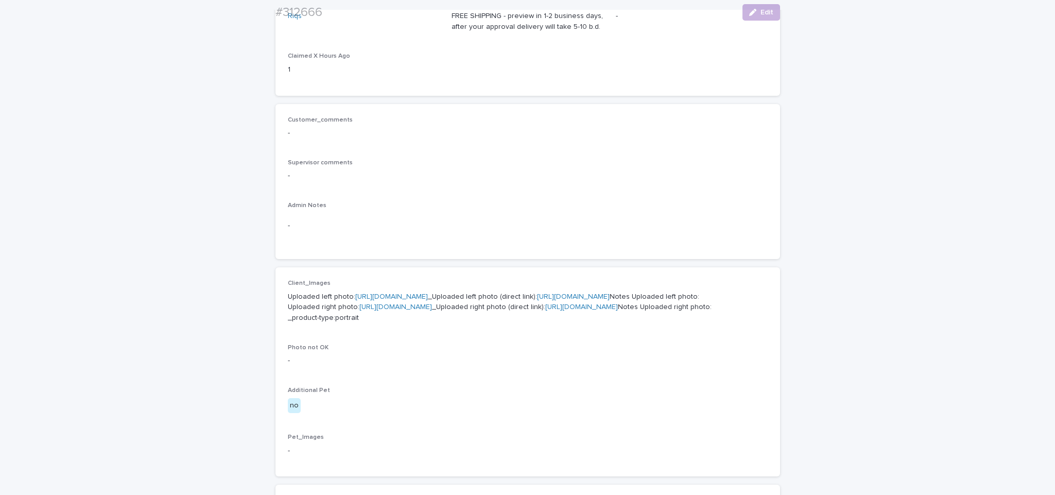
scroll to position [192, 0]
click at [419, 292] on link "[URL][DOMAIN_NAME]" at bounding box center [391, 294] width 73 height 7
click at [432, 309] on link "[URL][DOMAIN_NAME]" at bounding box center [395, 305] width 73 height 7
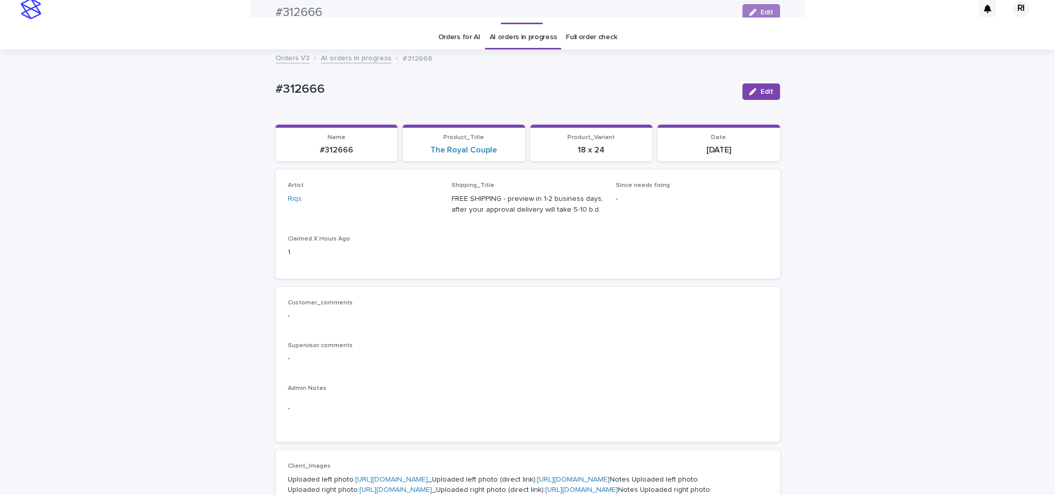
scroll to position [0, 0]
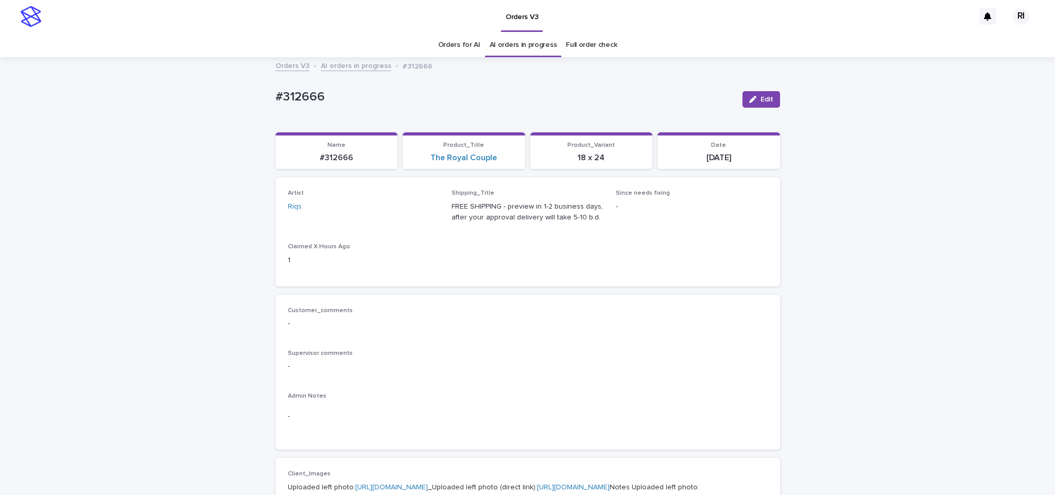
click at [334, 62] on link "AI orders in progress" at bounding box center [356, 65] width 71 height 12
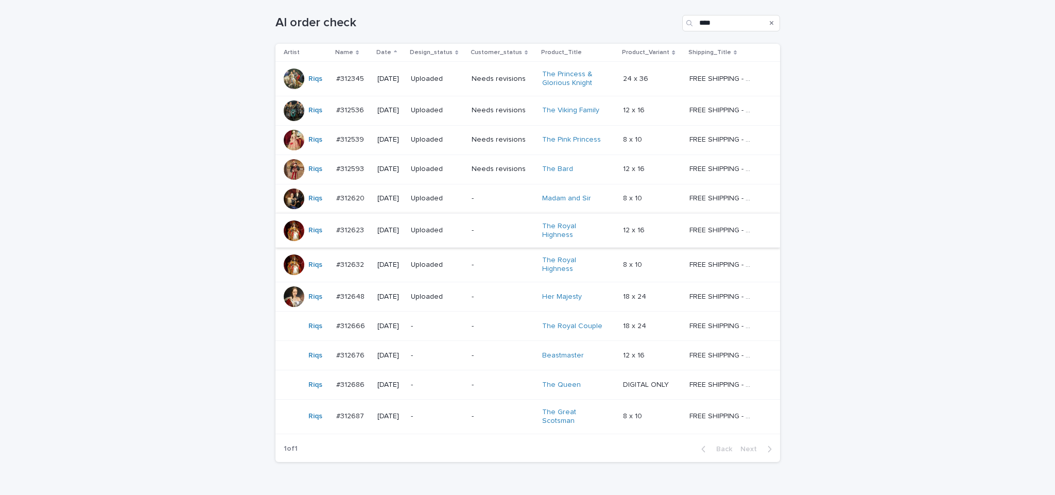
scroll to position [190, 0]
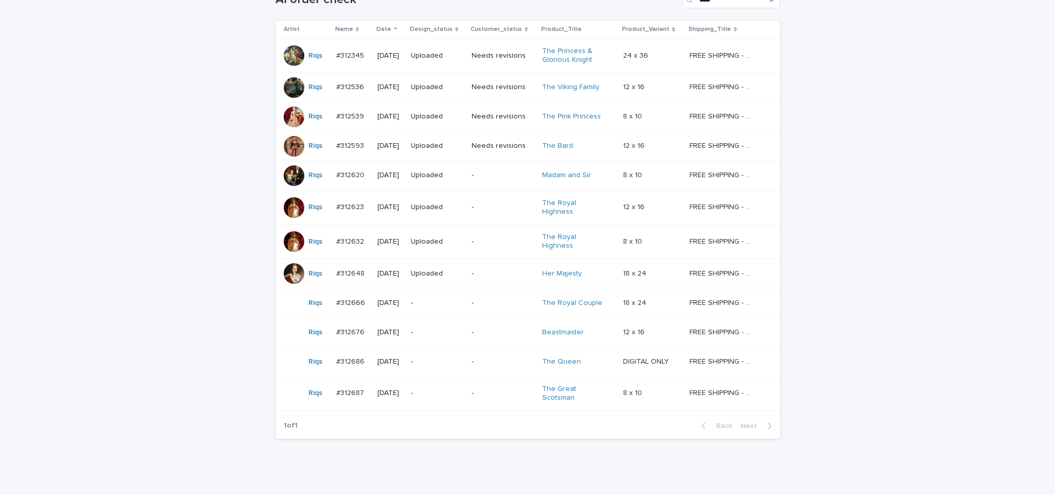
click at [462, 326] on div "-" at bounding box center [437, 331] width 53 height 11
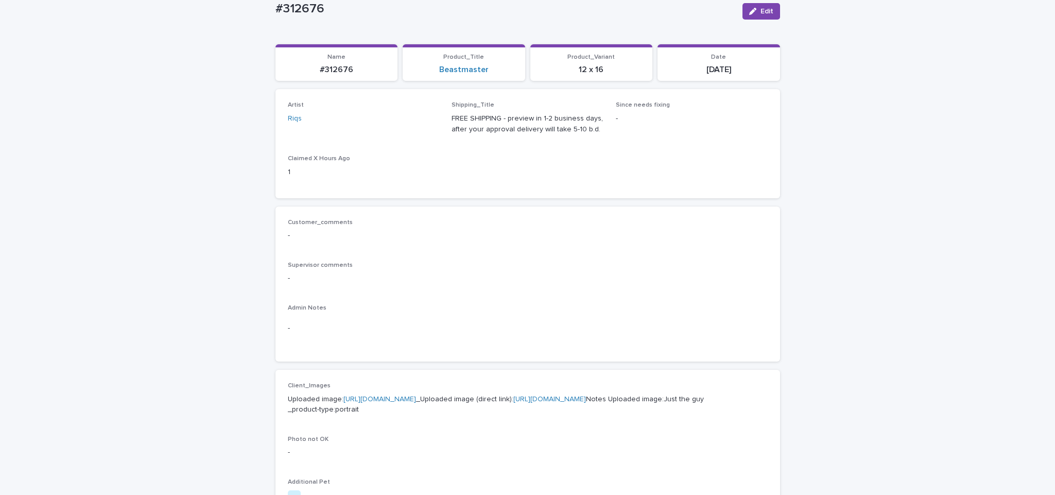
scroll to position [87, 0]
click at [416, 397] on link "[URL][DOMAIN_NAME]" at bounding box center [379, 399] width 73 height 7
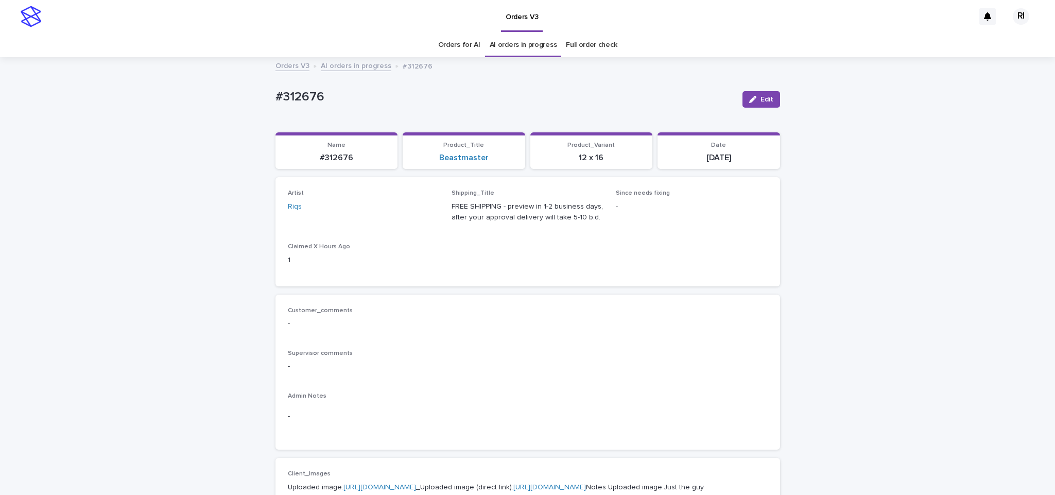
click at [330, 65] on link "AI orders in progress" at bounding box center [356, 65] width 71 height 12
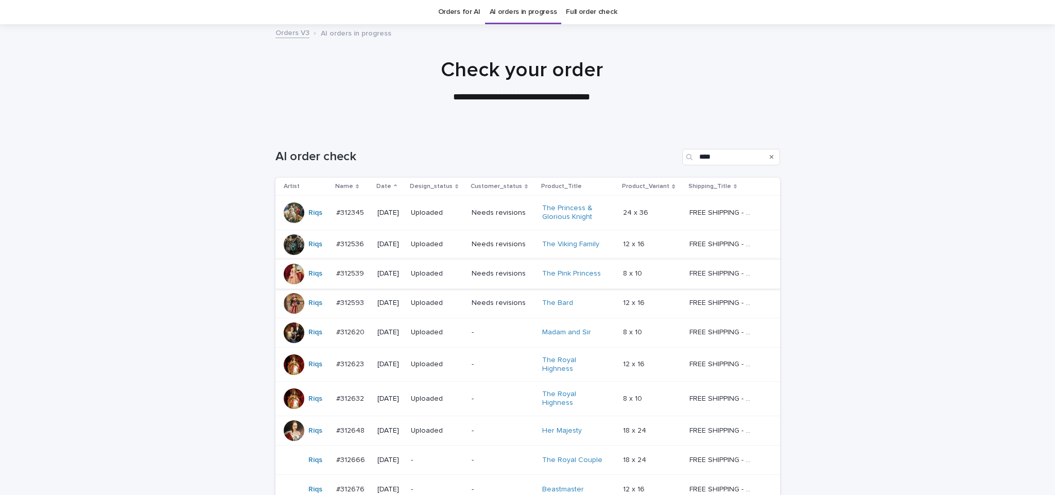
scroll to position [170, 0]
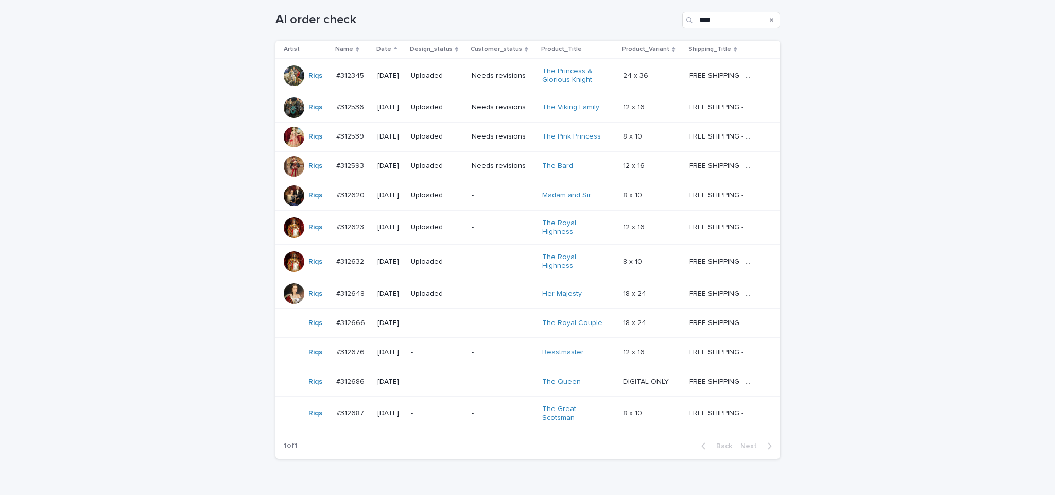
click at [463, 375] on div "-" at bounding box center [437, 380] width 53 height 11
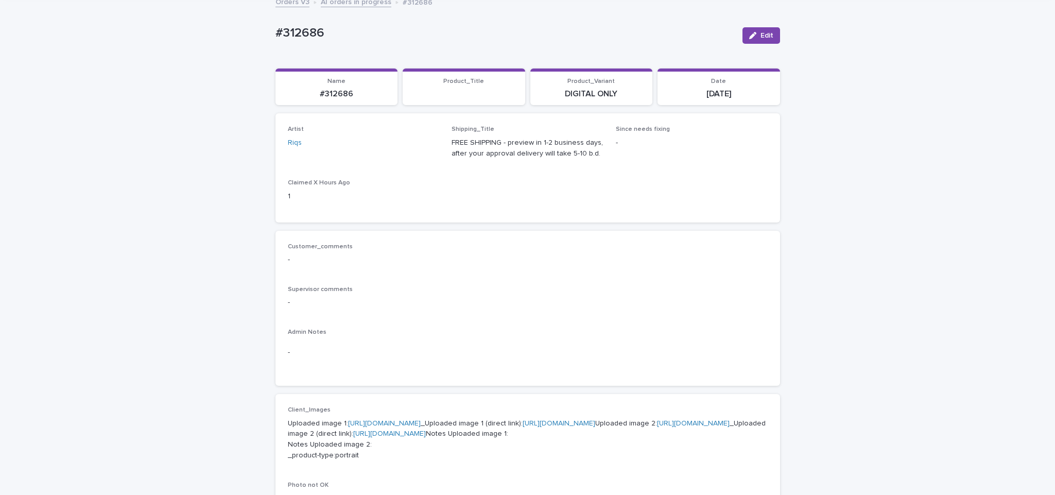
scroll to position [105, 0]
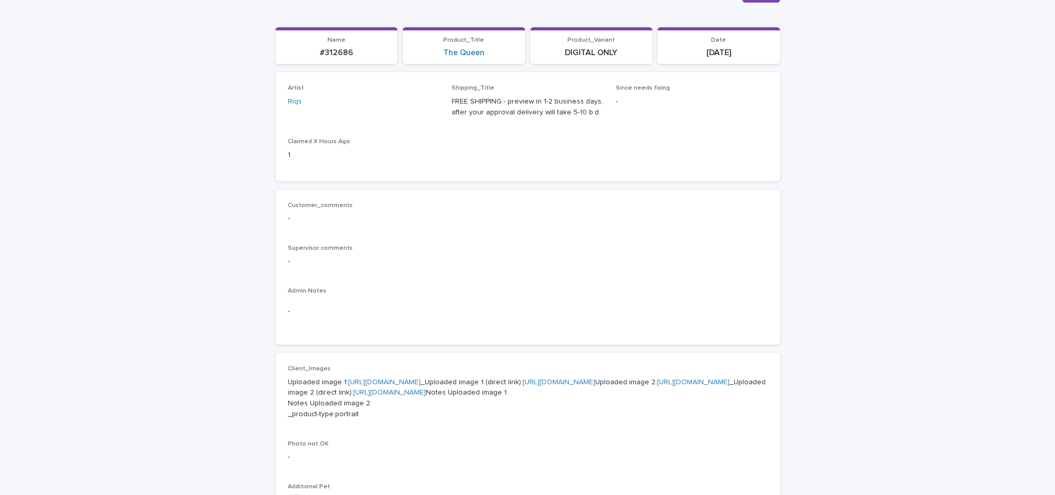
click at [421, 380] on link "[URL][DOMAIN_NAME]" at bounding box center [384, 381] width 73 height 7
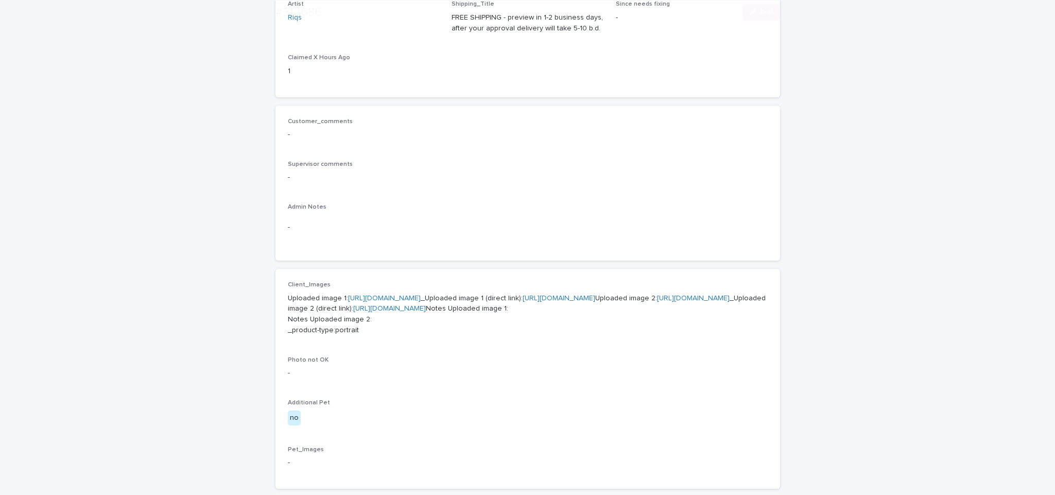
scroll to position [215, 0]
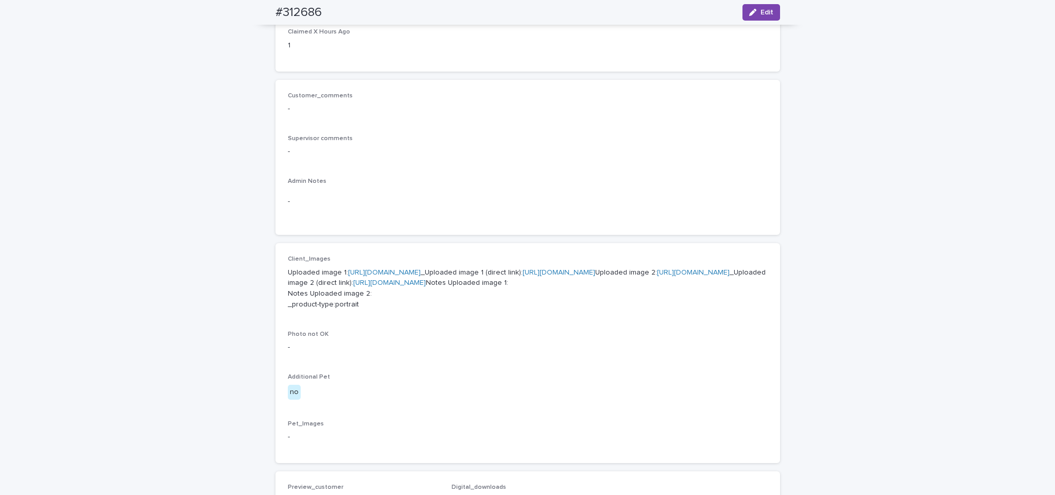
click at [657, 276] on link "[URL][DOMAIN_NAME]" at bounding box center [693, 272] width 73 height 7
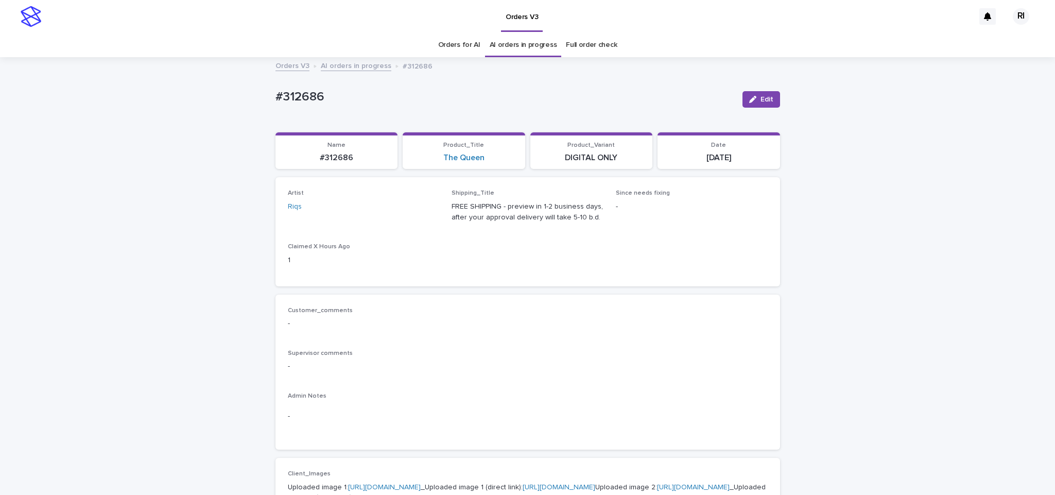
click at [351, 66] on link "AI orders in progress" at bounding box center [356, 65] width 71 height 12
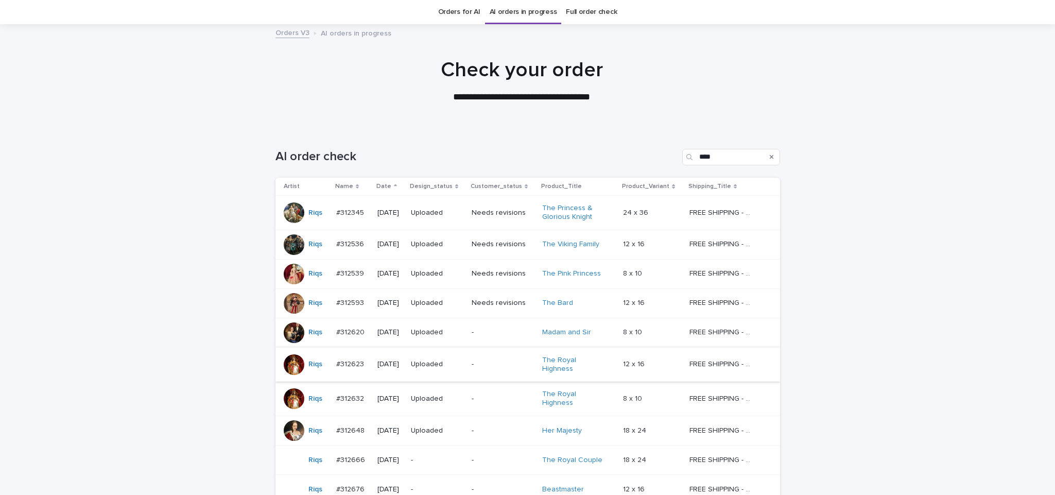
scroll to position [138, 0]
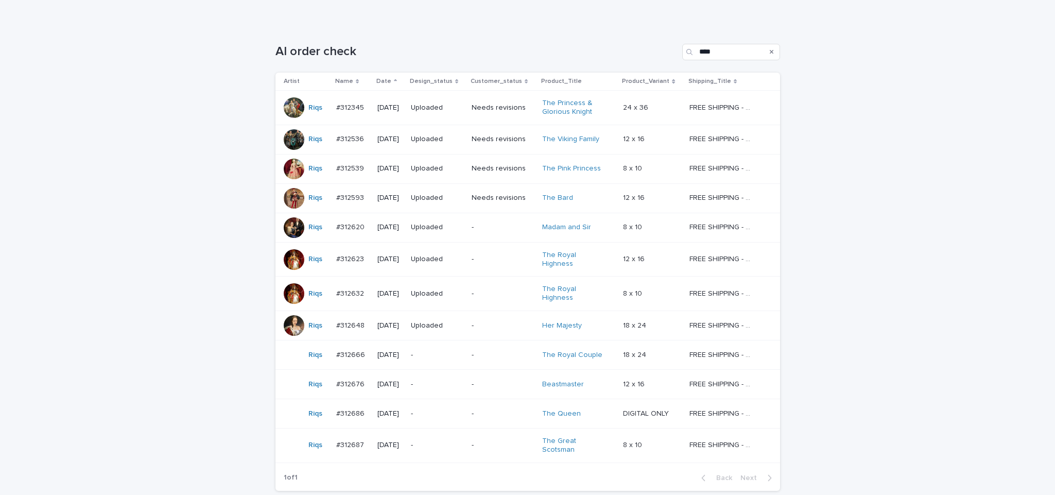
click at [457, 441] on p "-" at bounding box center [437, 445] width 53 height 9
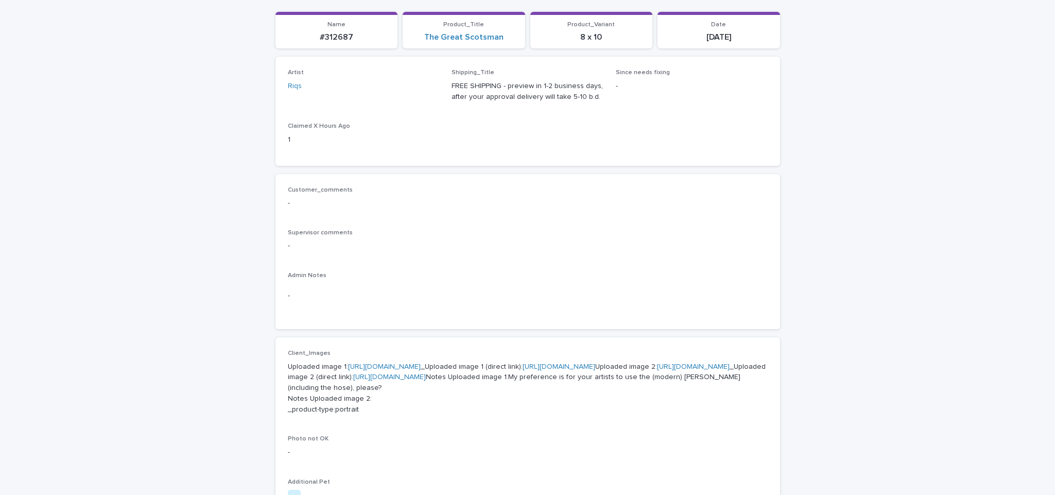
scroll to position [128, 0]
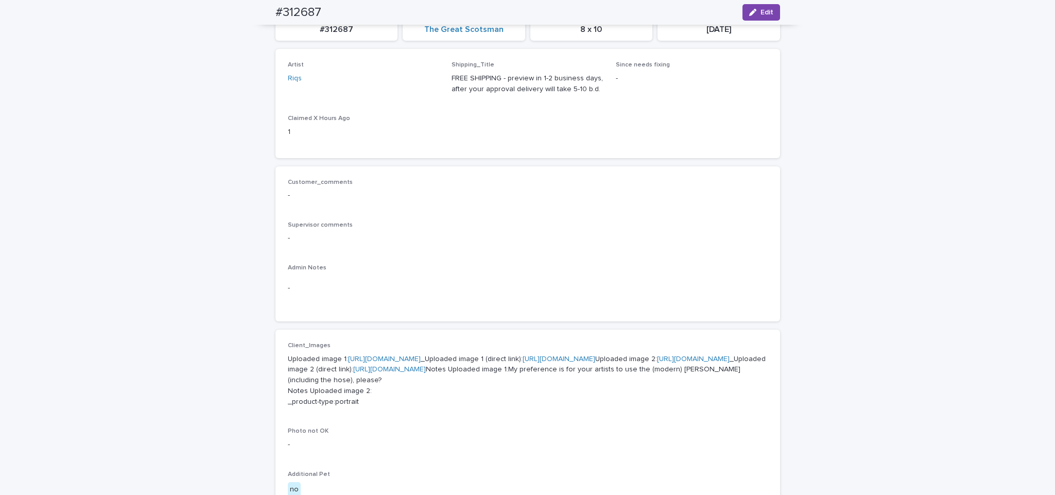
click at [421, 360] on link "[URL][DOMAIN_NAME]" at bounding box center [384, 358] width 73 height 7
click at [657, 362] on link "[URL][DOMAIN_NAME]" at bounding box center [693, 358] width 73 height 7
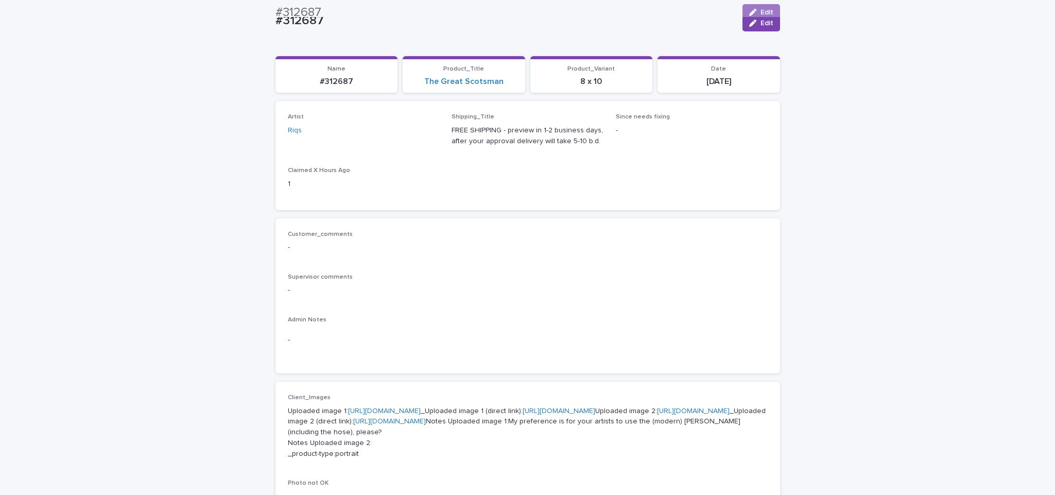
scroll to position [39, 0]
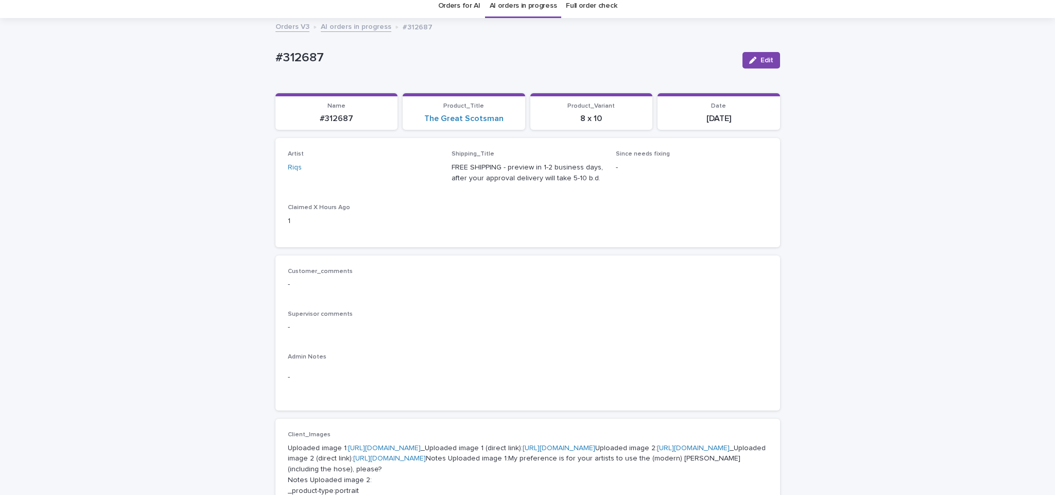
click at [340, 28] on link "AI orders in progress" at bounding box center [356, 26] width 71 height 12
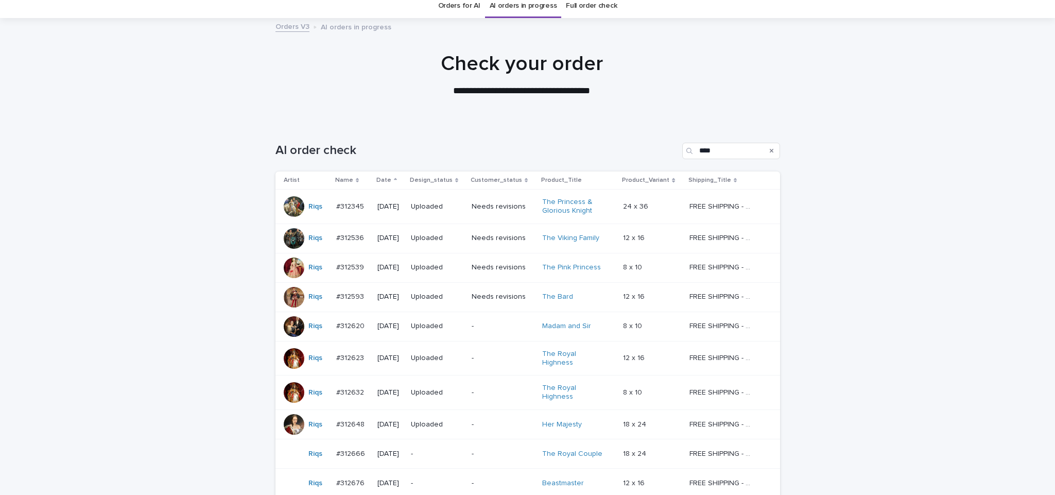
scroll to position [33, 0]
